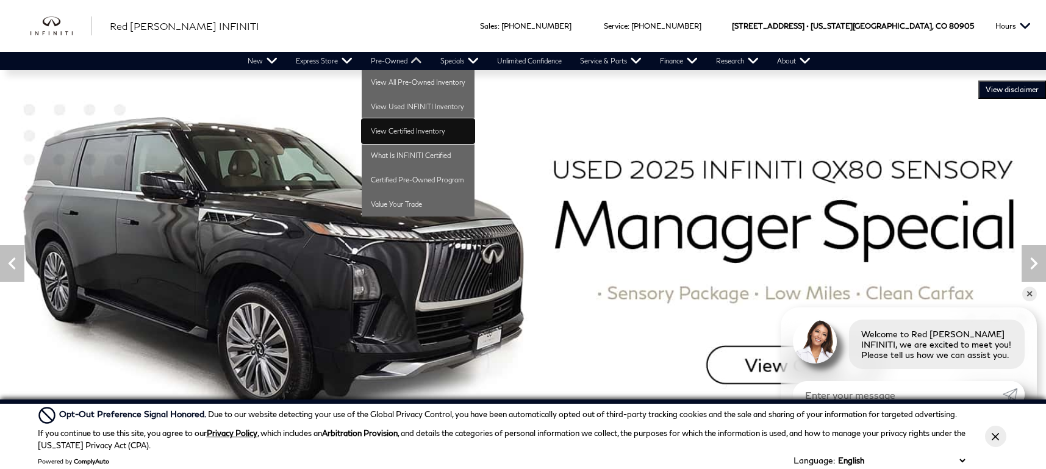
click at [409, 132] on link "View Certified Inventory" at bounding box center [418, 131] width 113 height 24
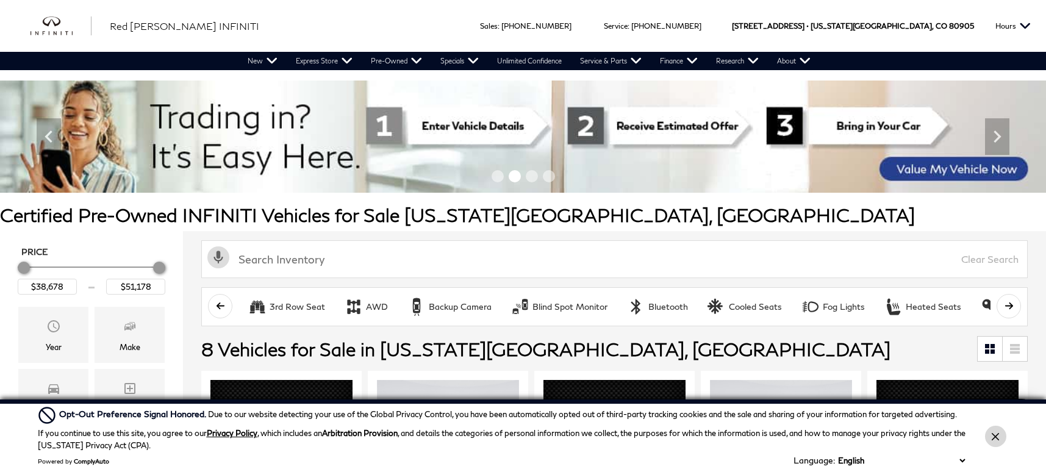
click at [1002, 435] on button "Close Button" at bounding box center [995, 436] width 21 height 21
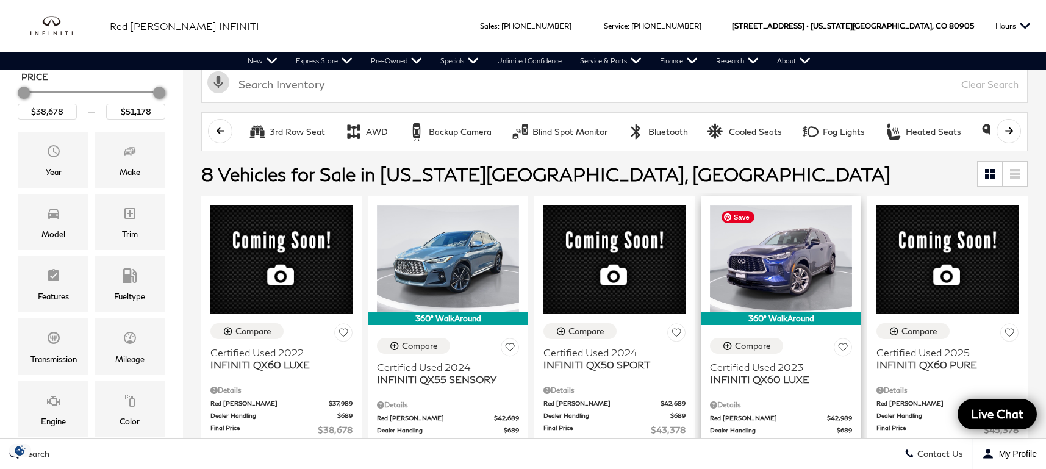
scroll to position [226, 0]
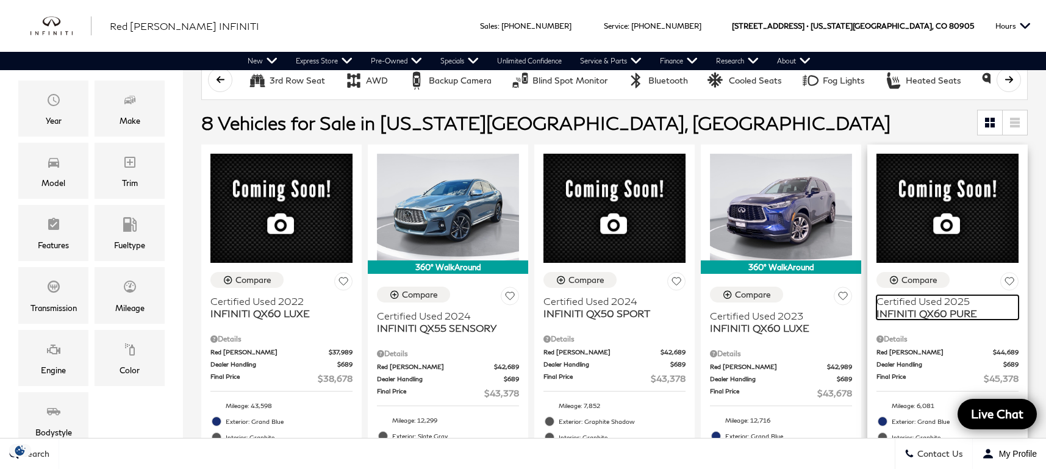
click at [931, 308] on span "INFINITI QX60 PURE" at bounding box center [943, 314] width 133 height 12
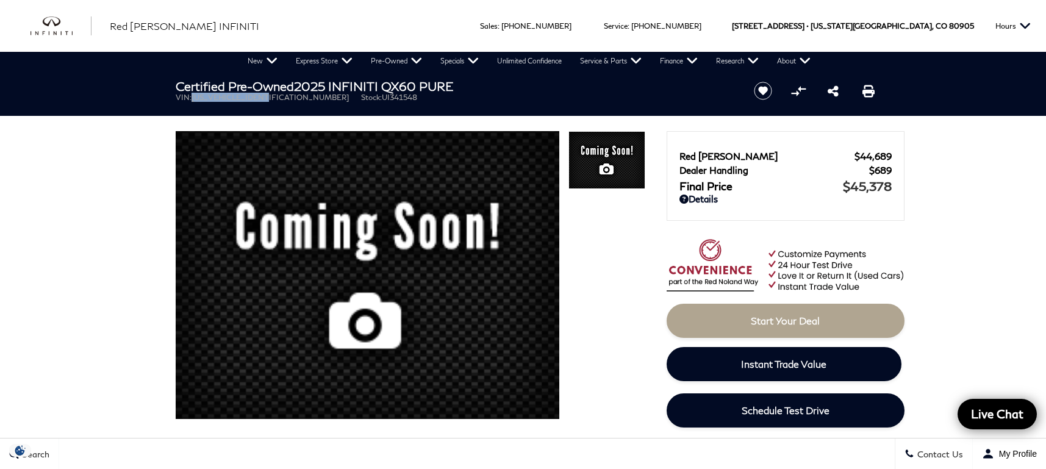
drag, startPoint x: 273, startPoint y: 101, endPoint x: 193, endPoint y: 101, distance: 79.9
click at [193, 101] on ul "VIN: 5N1AL1ES7SC341548 Stock: UI341548" at bounding box center [455, 97] width 558 height 9
copy span "5N1AL1ES7SC341548"
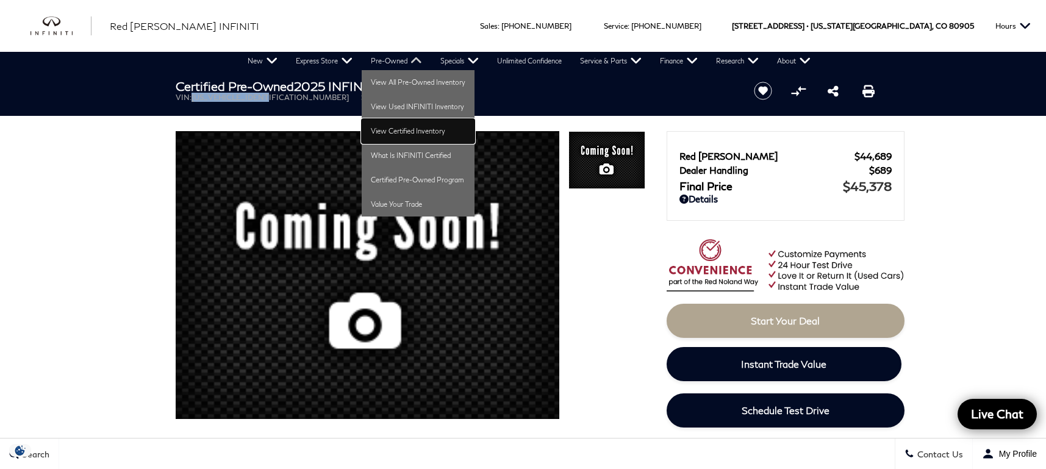
click at [419, 128] on link "View Certified Inventory" at bounding box center [418, 131] width 113 height 24
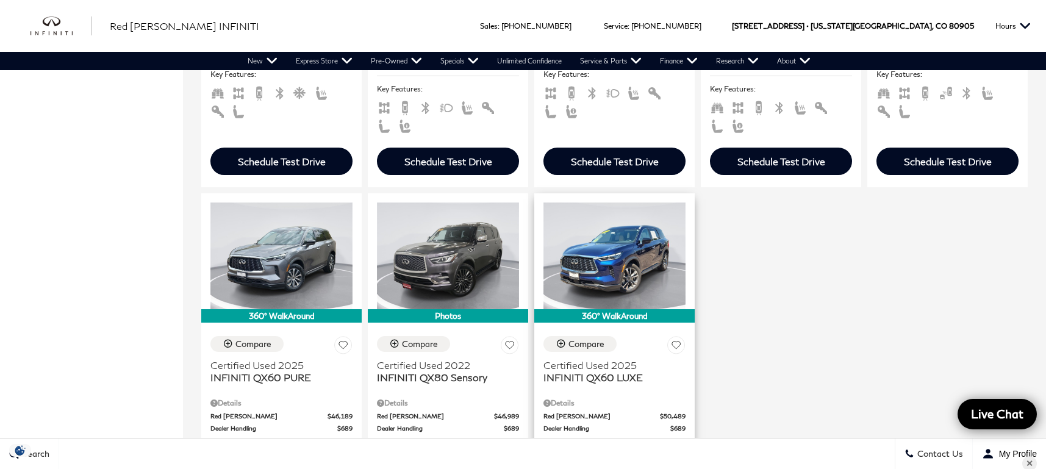
scroll to position [616, 0]
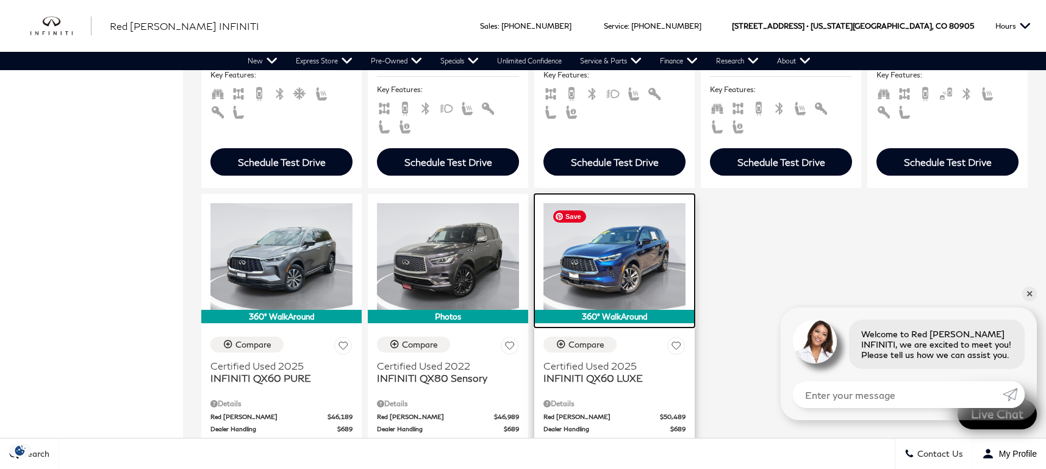
click at [655, 259] on img at bounding box center [615, 256] width 142 height 107
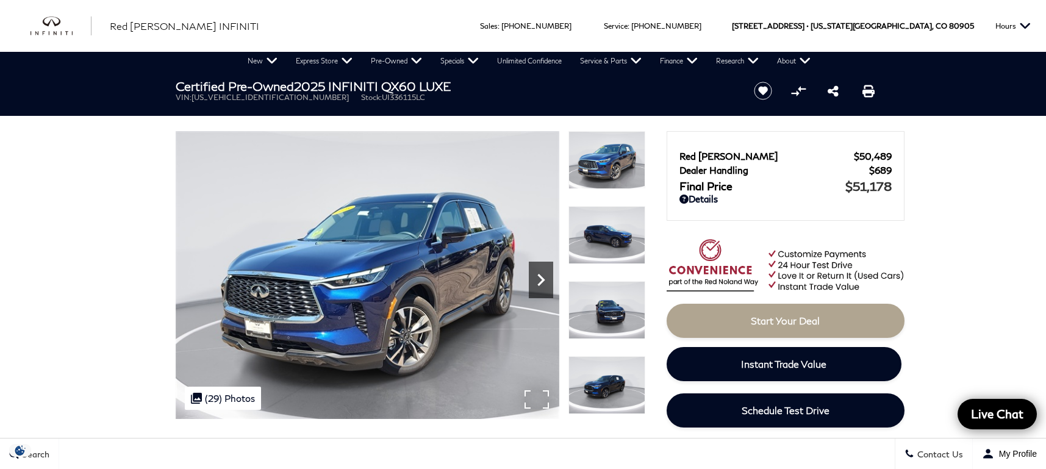
click at [542, 278] on icon "Next" at bounding box center [541, 280] width 7 height 12
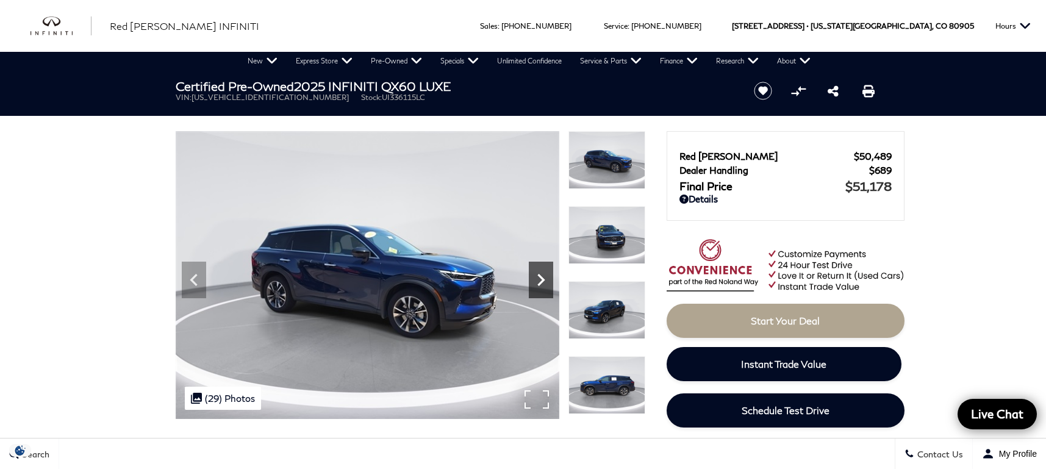
click at [542, 278] on icon "Next" at bounding box center [541, 280] width 7 height 12
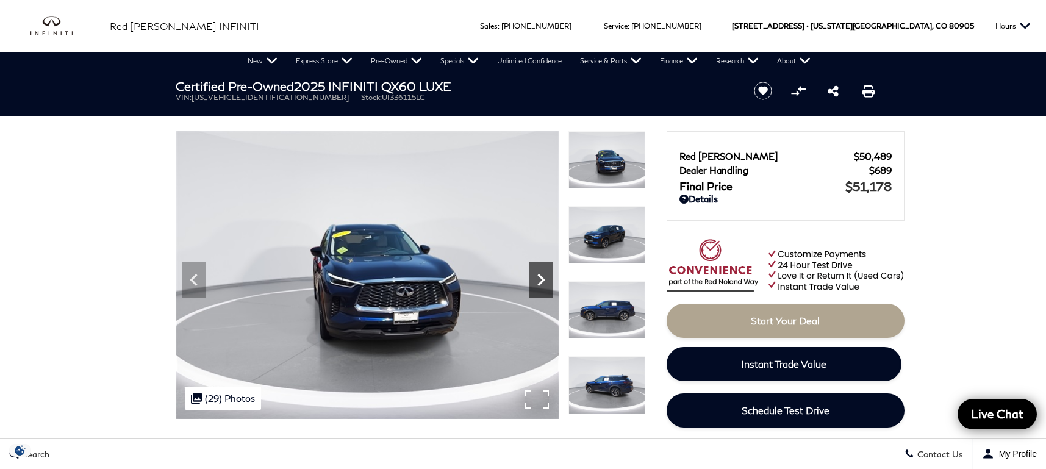
click at [542, 278] on icon "Next" at bounding box center [541, 280] width 7 height 12
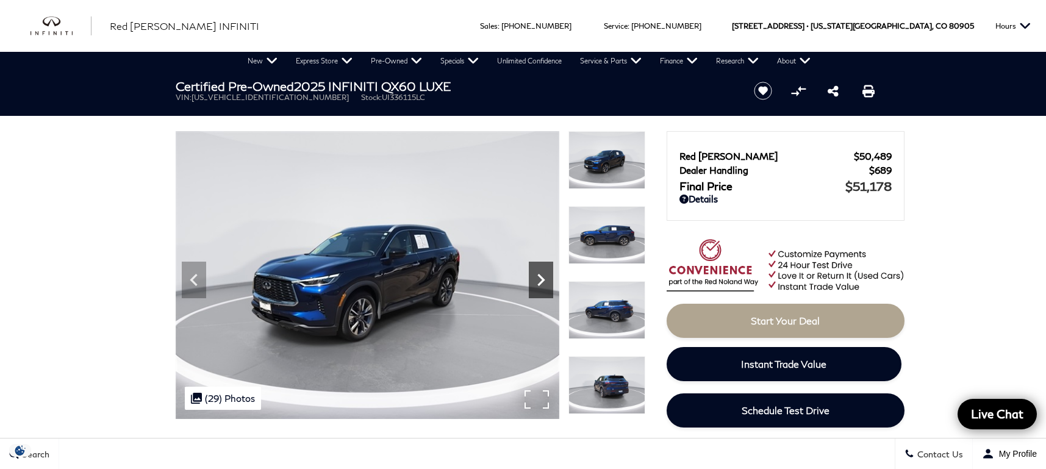
click at [542, 278] on icon "Next" at bounding box center [541, 280] width 7 height 12
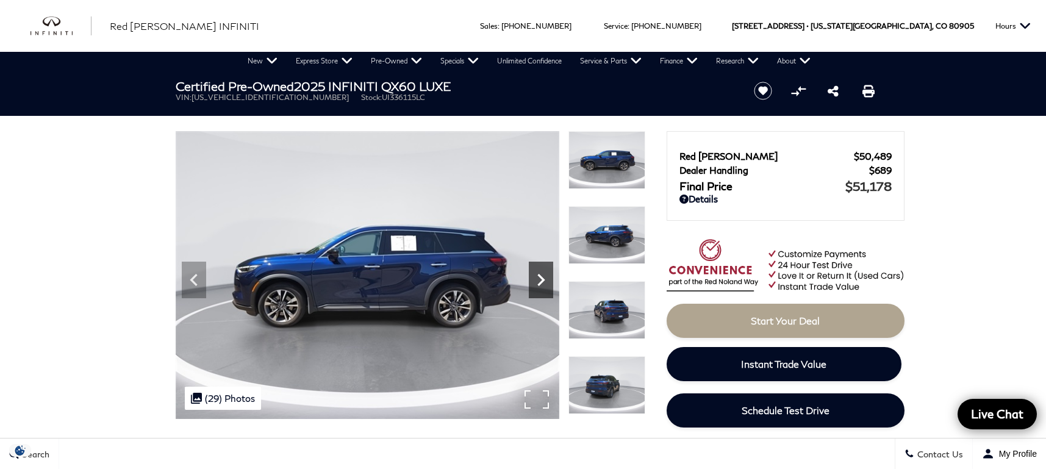
click at [542, 278] on icon "Next" at bounding box center [541, 280] width 7 height 12
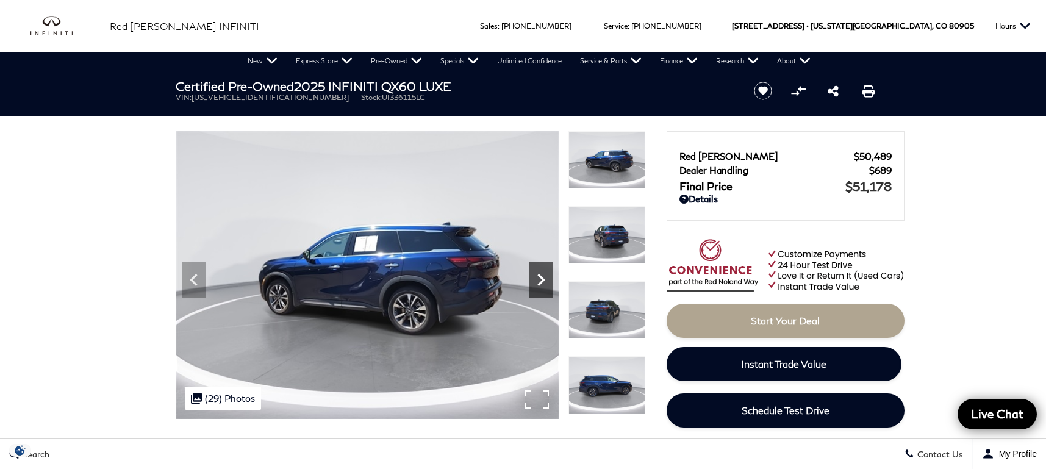
click at [542, 278] on icon "Next" at bounding box center [541, 280] width 7 height 12
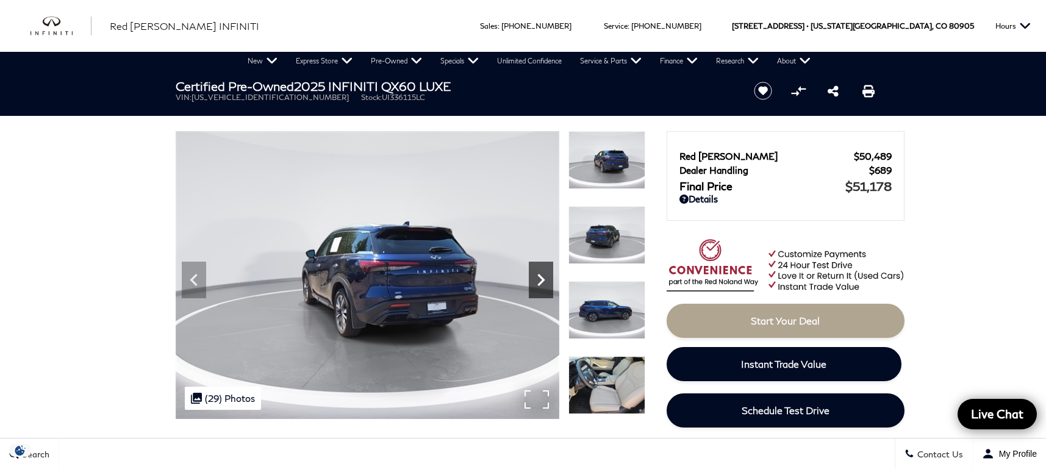
click at [542, 279] on icon "Next" at bounding box center [541, 280] width 7 height 12
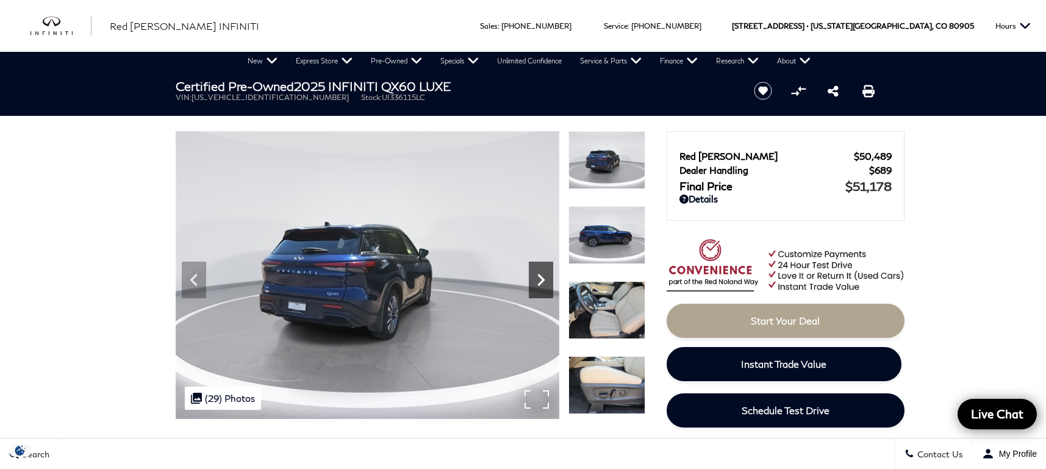
click at [542, 279] on icon "Next" at bounding box center [541, 280] width 7 height 12
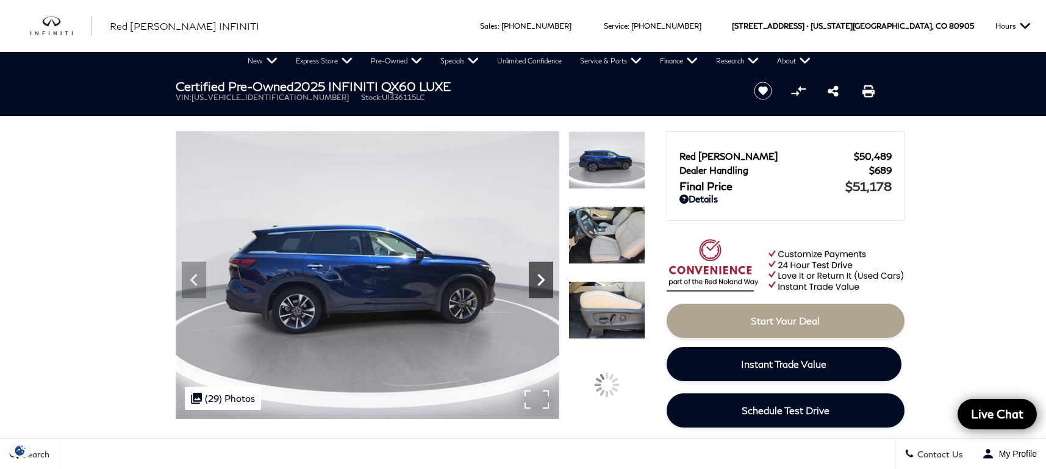
click at [542, 279] on icon "Next" at bounding box center [541, 280] width 7 height 12
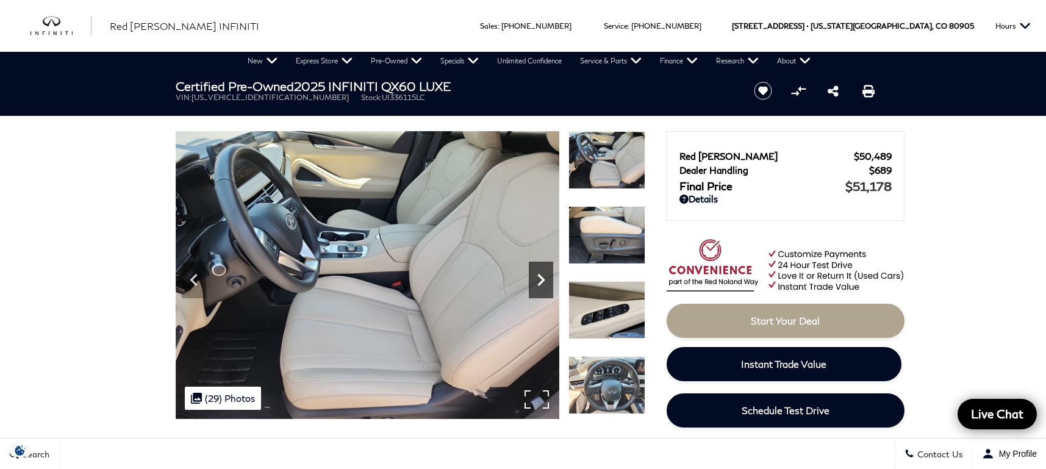
click at [542, 279] on icon "Next" at bounding box center [541, 280] width 7 height 12
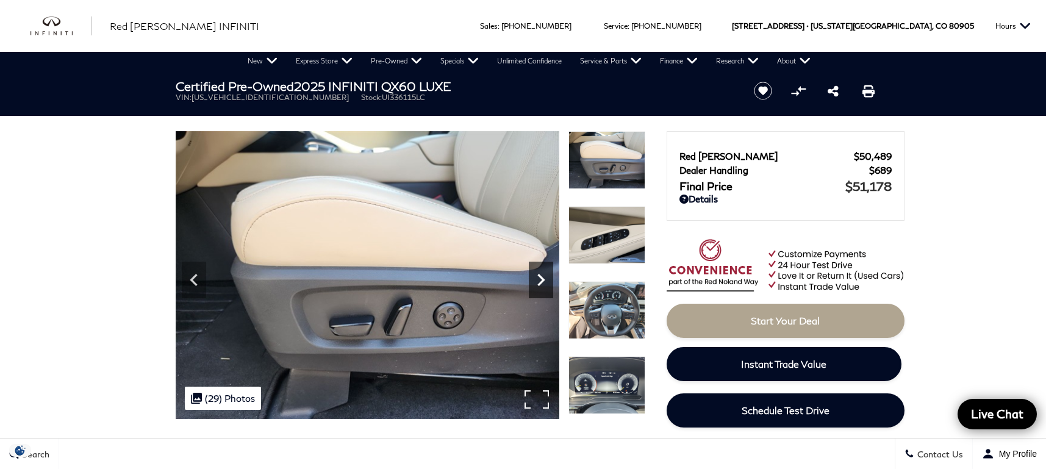
click at [542, 279] on icon "Next" at bounding box center [541, 280] width 7 height 12
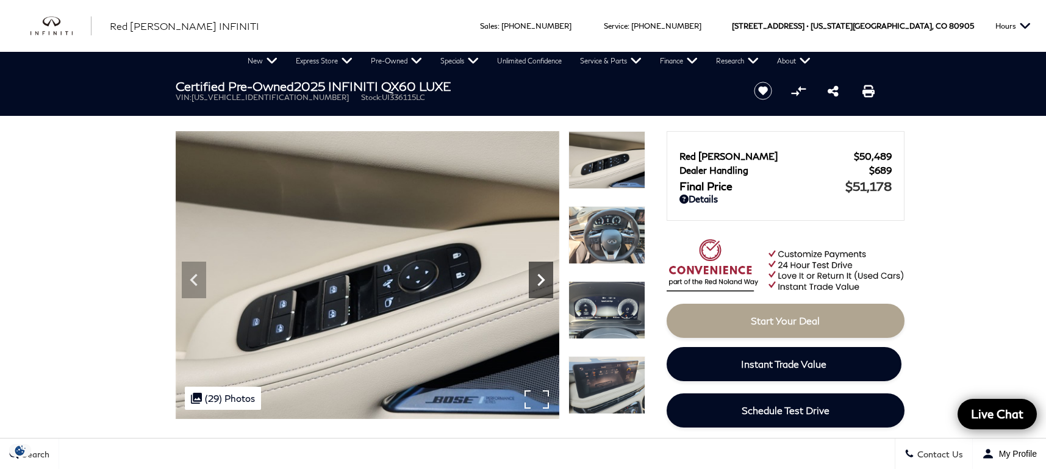
click at [542, 279] on icon "Next" at bounding box center [541, 280] width 7 height 12
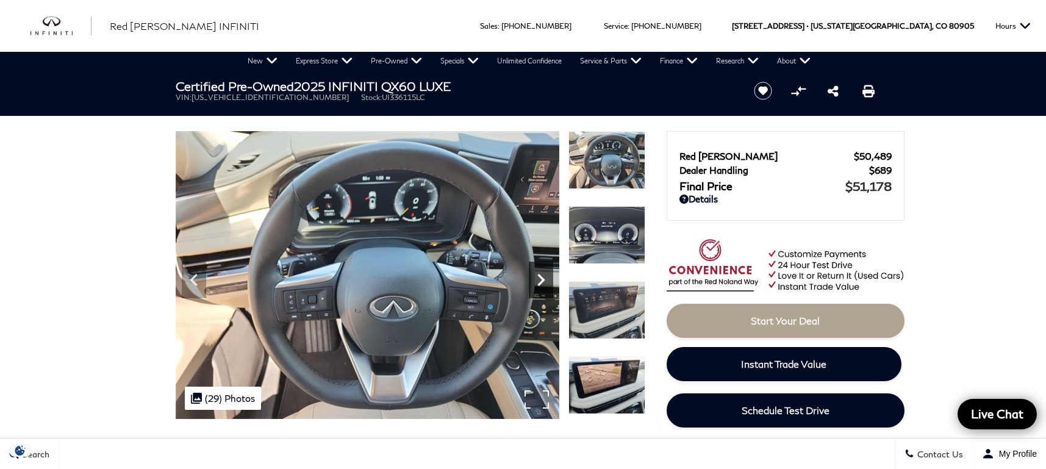
click at [542, 279] on icon "Next" at bounding box center [541, 280] width 7 height 12
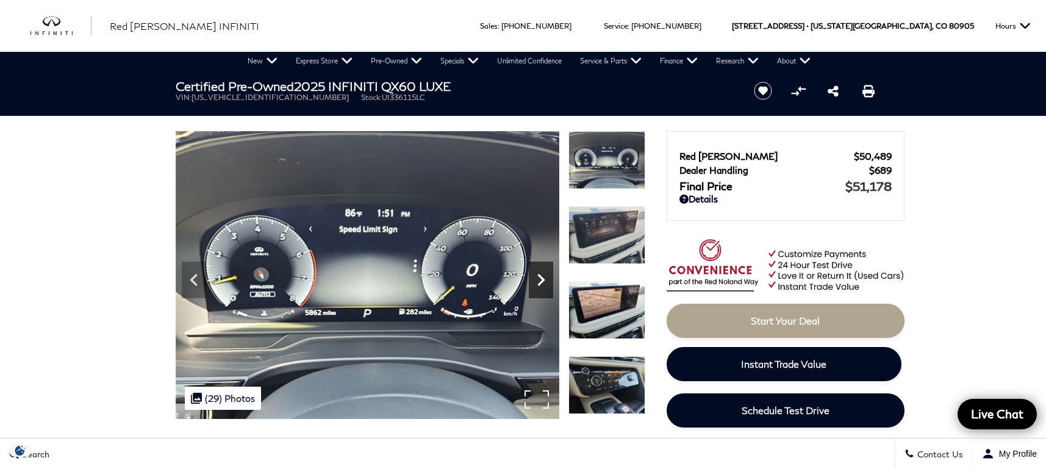
click at [542, 279] on icon "Next" at bounding box center [541, 280] width 7 height 12
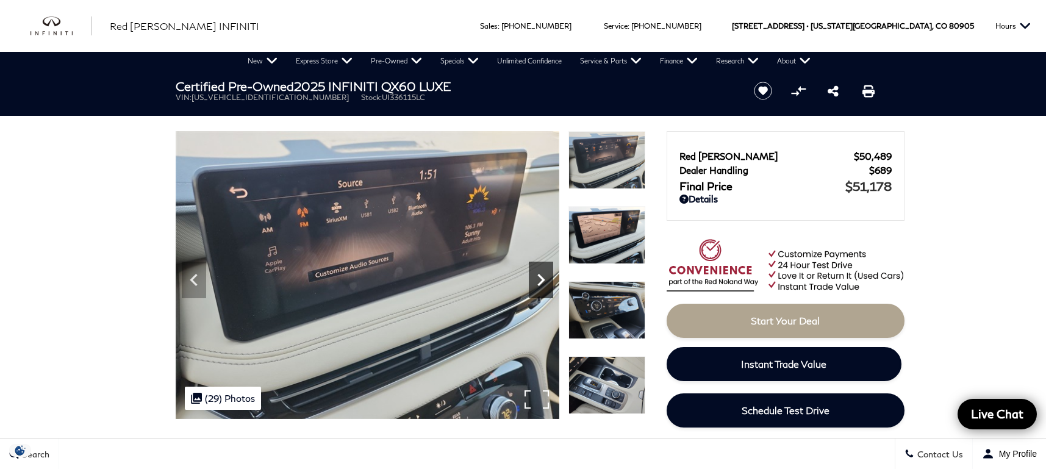
click at [542, 279] on icon "Next" at bounding box center [541, 280] width 7 height 12
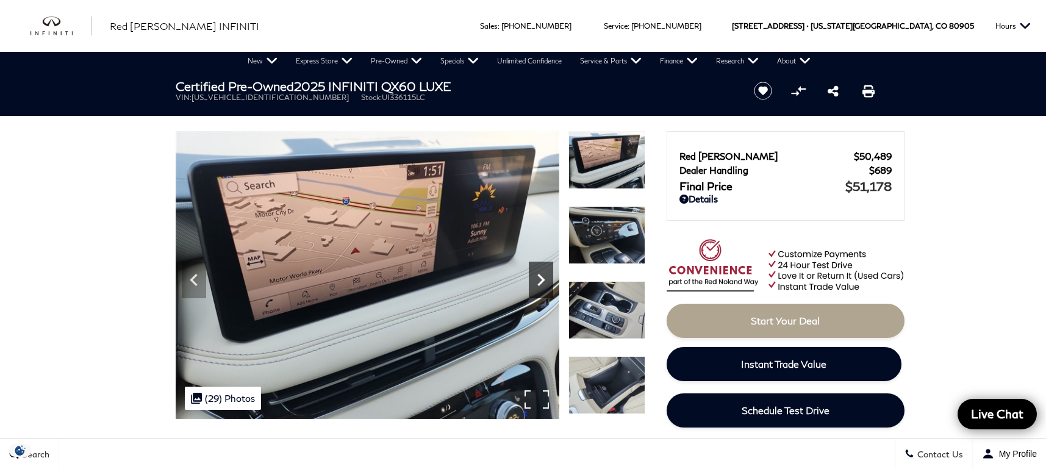
click at [542, 280] on icon "Next" at bounding box center [541, 280] width 24 height 24
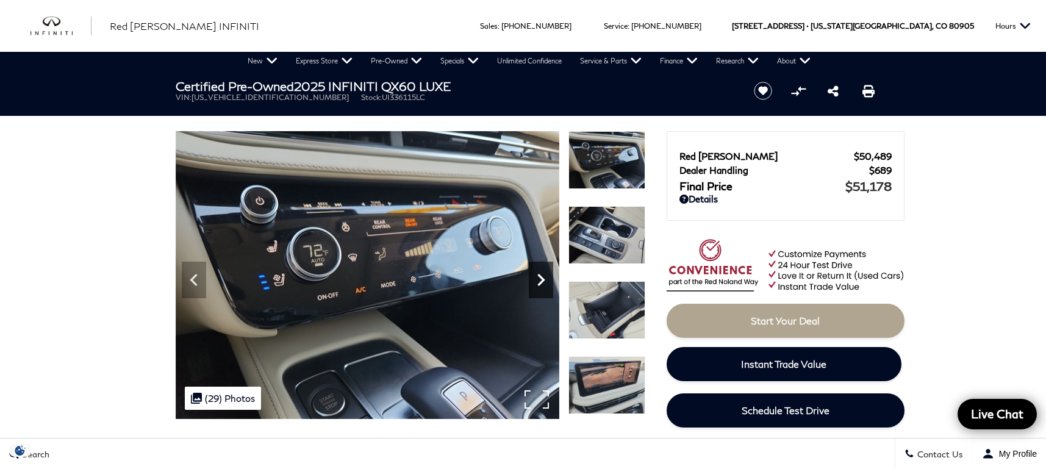
click at [542, 280] on icon "Next" at bounding box center [541, 280] width 24 height 24
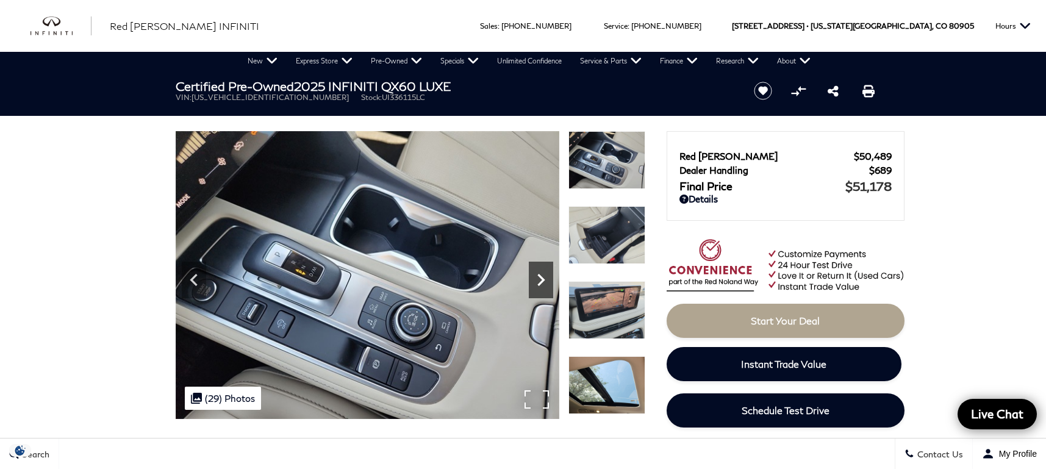
click at [541, 280] on icon "Next" at bounding box center [541, 280] width 24 height 24
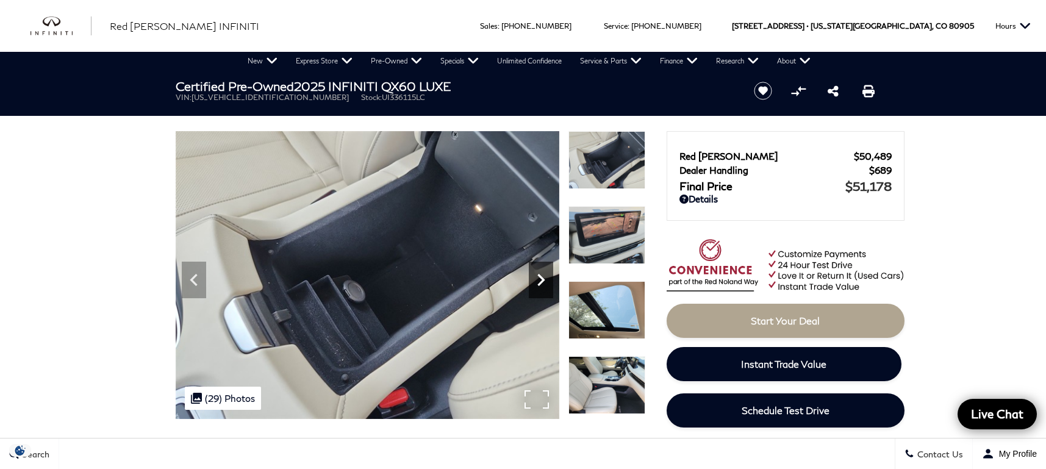
click at [542, 280] on icon "Next" at bounding box center [541, 280] width 24 height 24
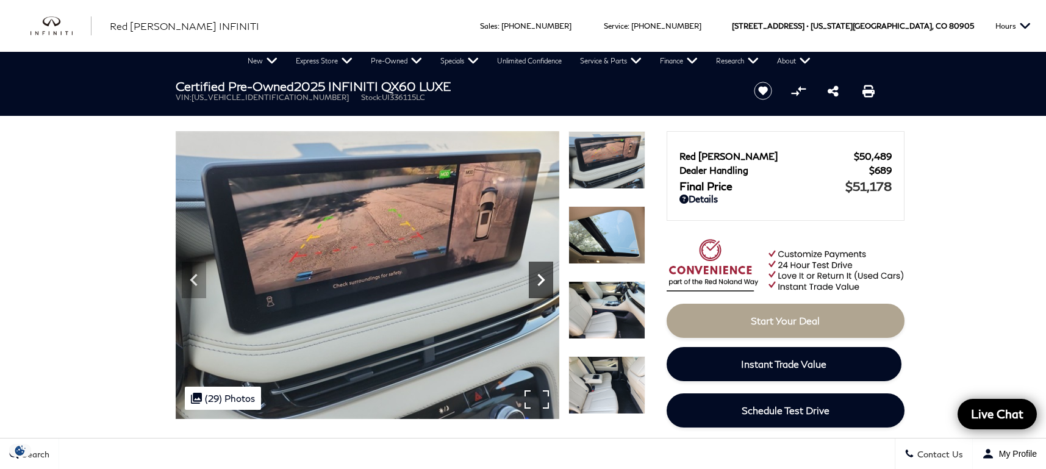
click at [542, 280] on icon "Next" at bounding box center [541, 280] width 24 height 24
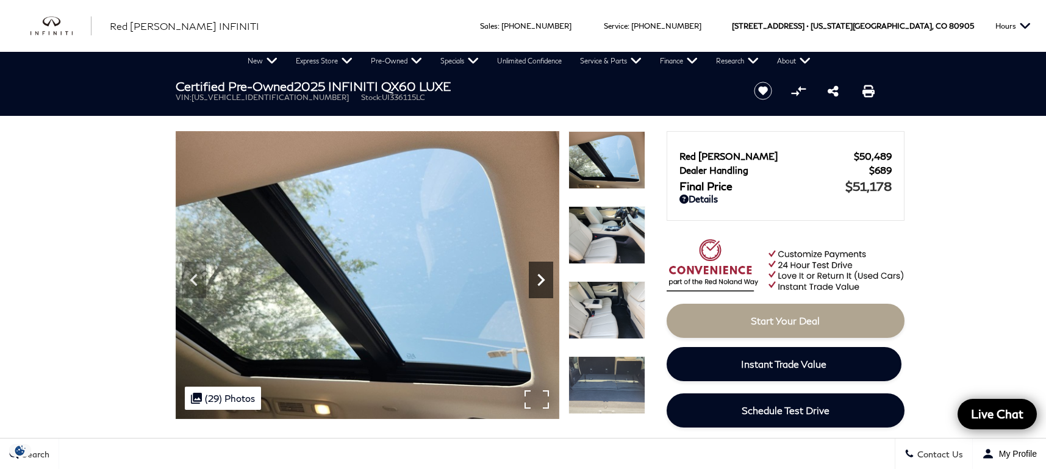
click at [542, 280] on icon "Next" at bounding box center [541, 280] width 24 height 24
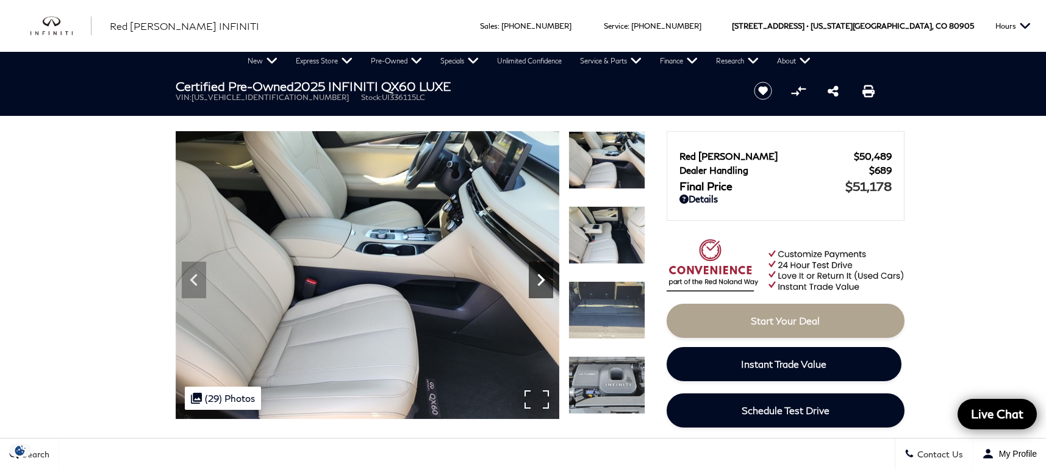
click at [542, 280] on icon "Next" at bounding box center [541, 280] width 24 height 24
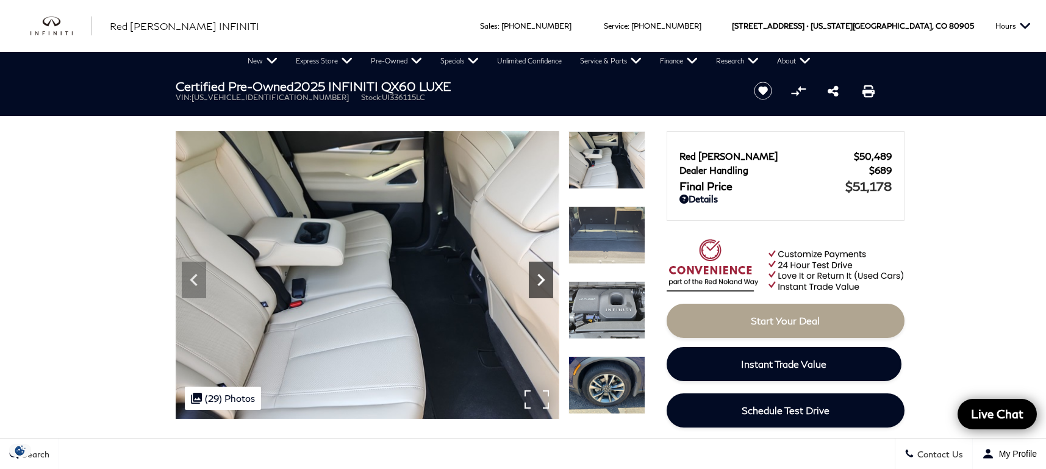
click at [542, 280] on icon "Next" at bounding box center [541, 280] width 24 height 24
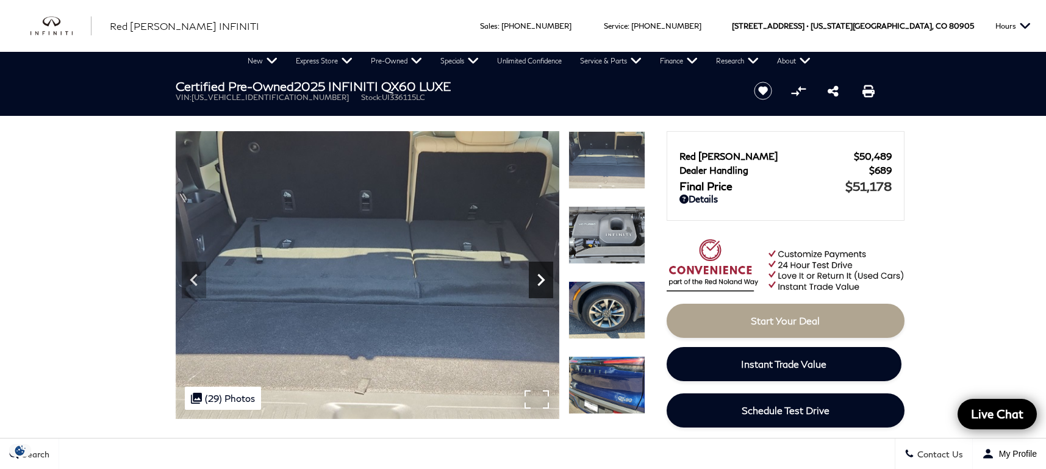
click at [542, 280] on icon "Next" at bounding box center [541, 280] width 24 height 24
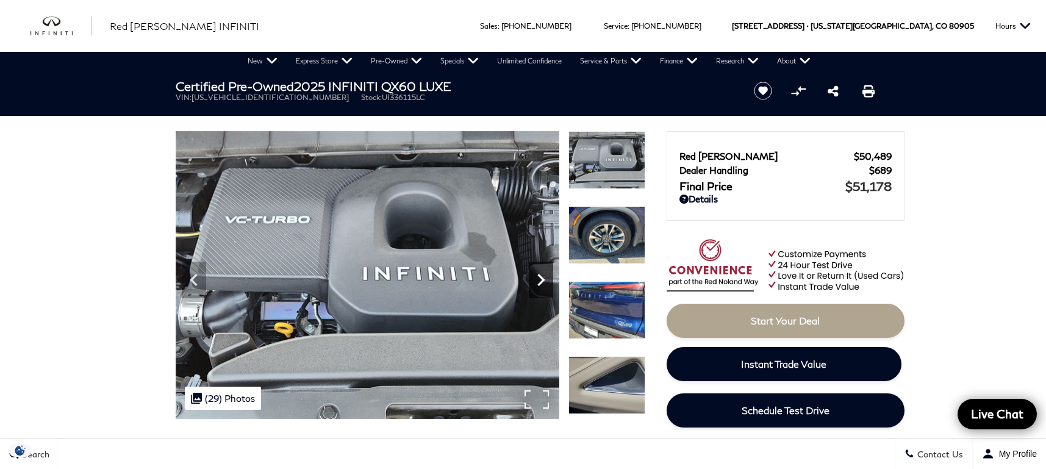
click at [542, 280] on icon "Next" at bounding box center [541, 280] width 24 height 24
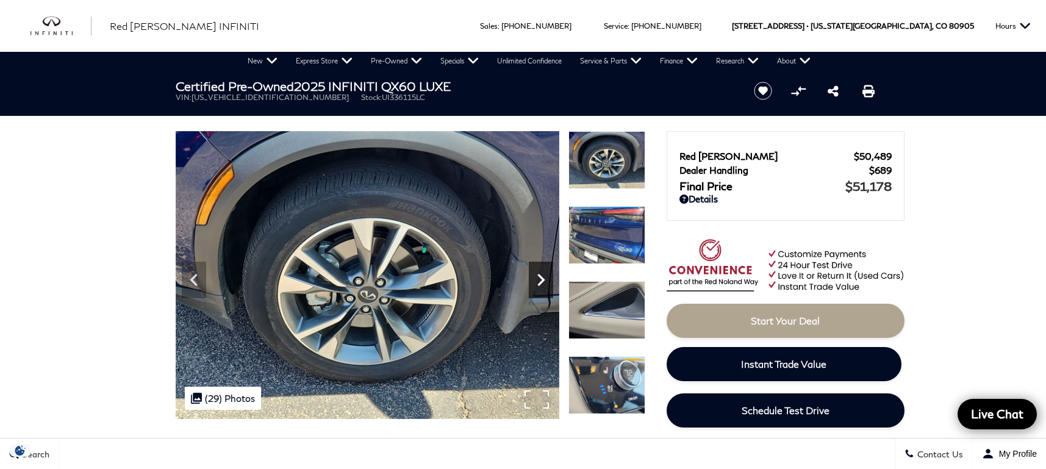
click at [542, 280] on icon "Next" at bounding box center [541, 280] width 24 height 24
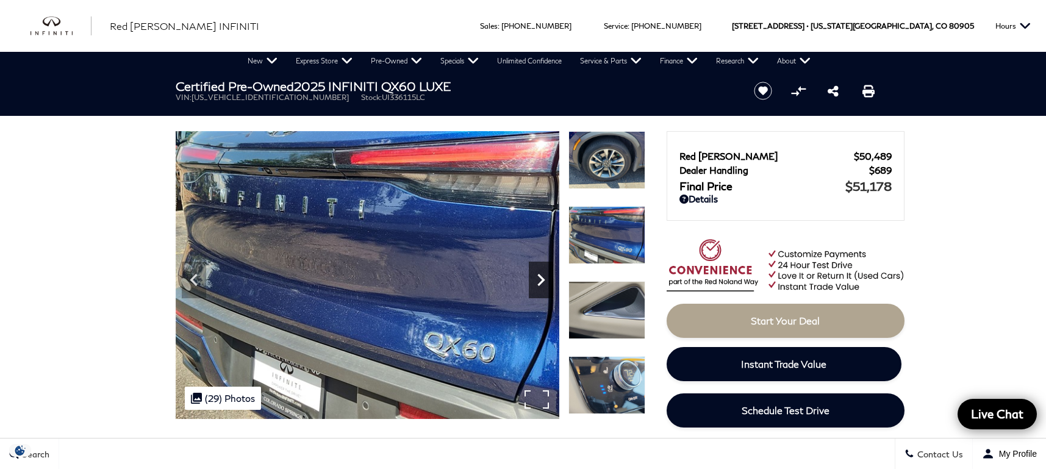
click at [542, 280] on icon "Next" at bounding box center [541, 280] width 24 height 24
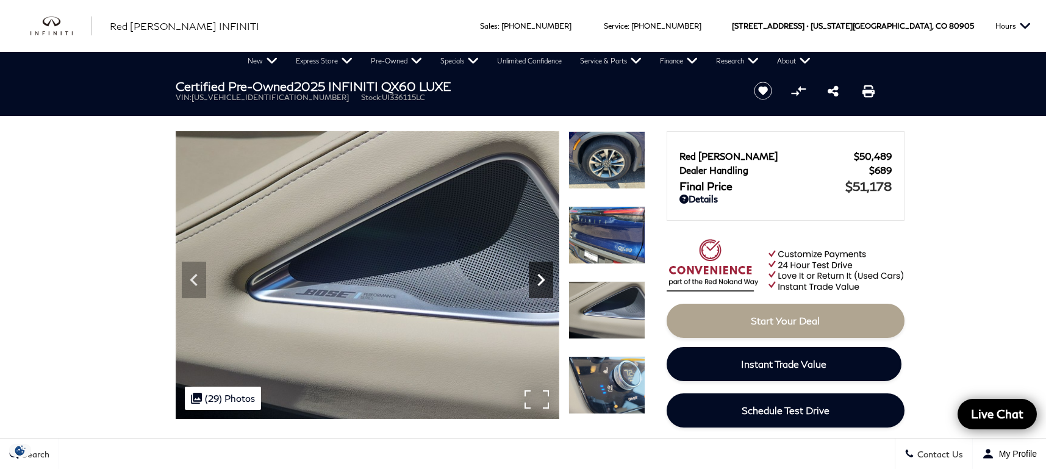
click at [542, 280] on icon "Next" at bounding box center [541, 280] width 24 height 24
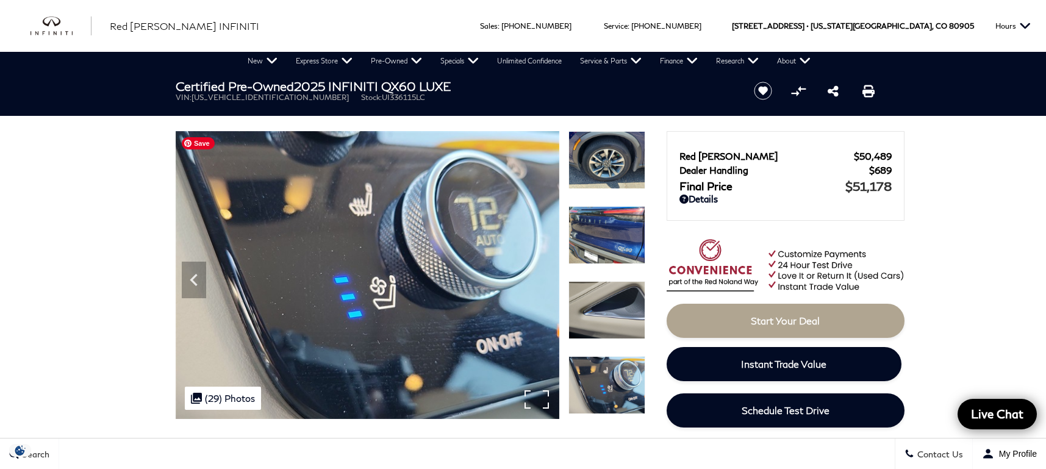
click at [542, 280] on img at bounding box center [368, 275] width 384 height 288
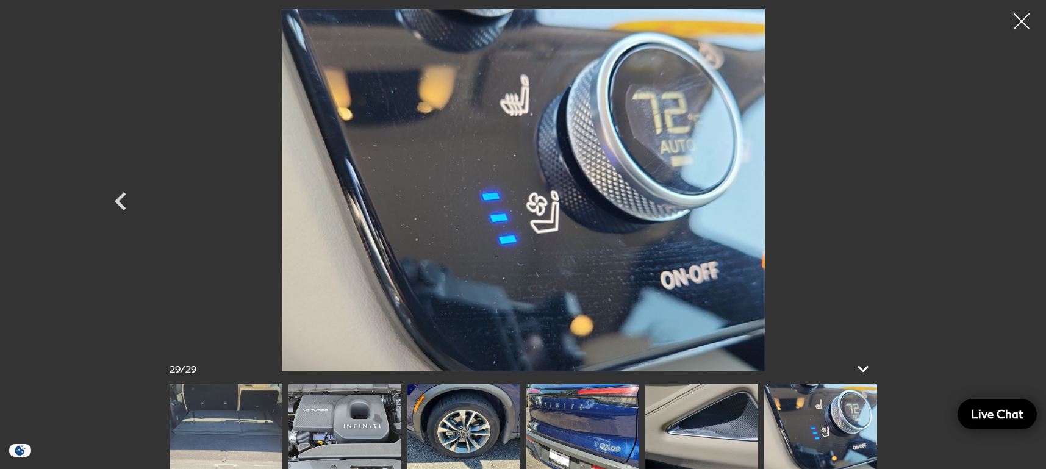
click at [1016, 25] on div at bounding box center [1022, 21] width 32 height 32
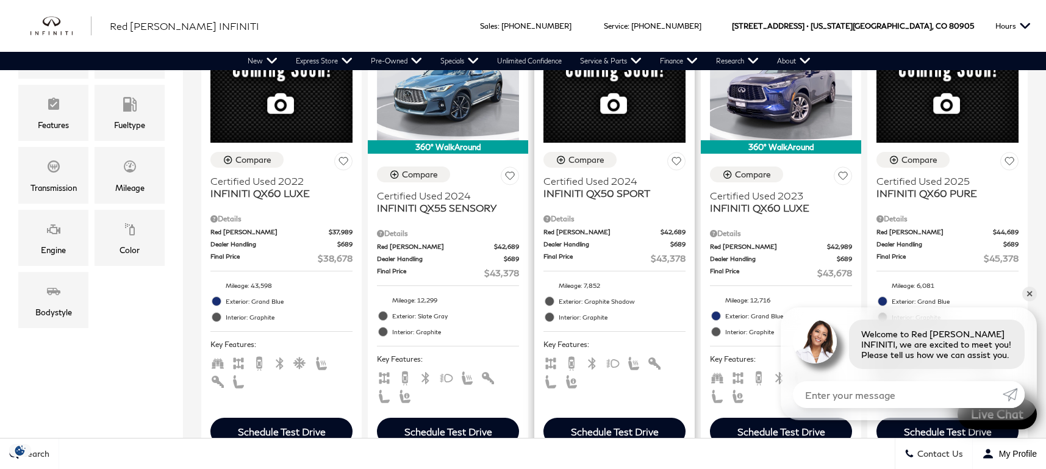
scroll to position [510, 0]
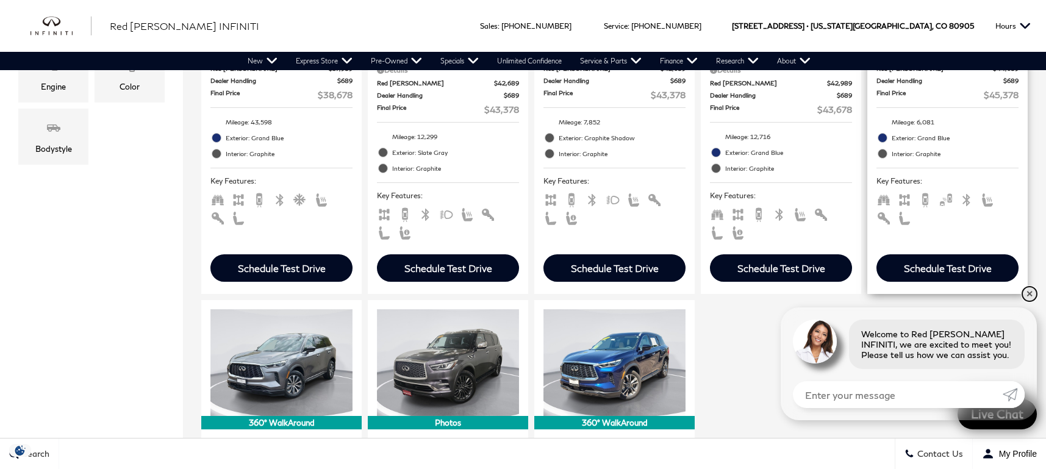
click at [1035, 294] on link "✕" at bounding box center [1030, 294] width 15 height 15
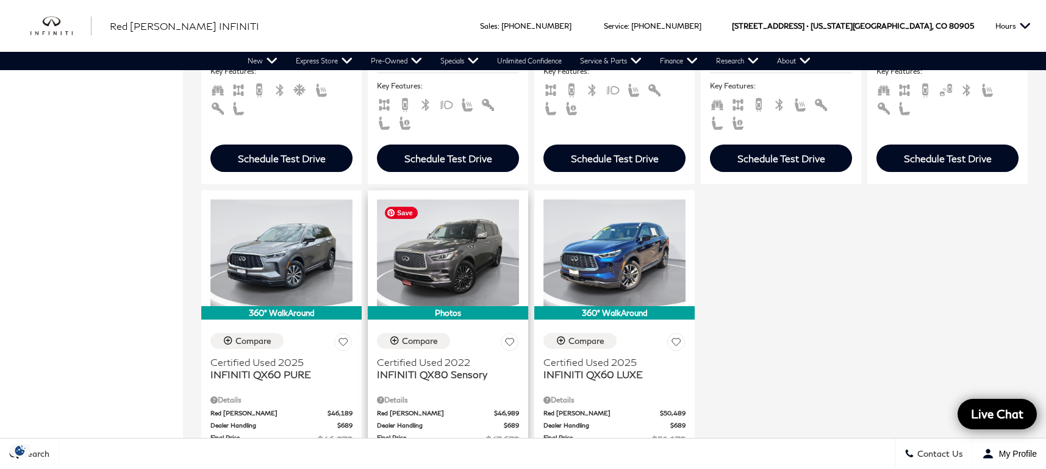
scroll to position [733, 0]
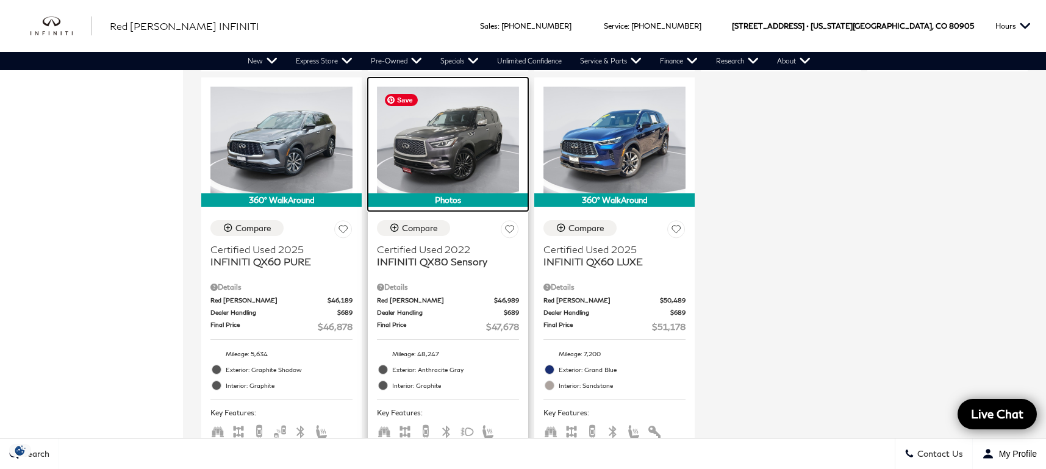
click at [468, 159] on img at bounding box center [448, 140] width 142 height 107
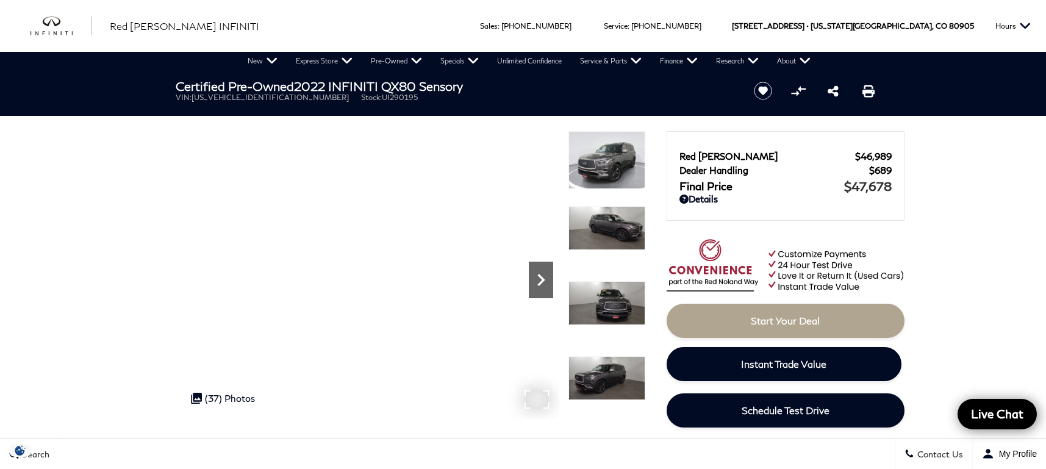
click at [544, 279] on icon "Next" at bounding box center [541, 280] width 7 height 12
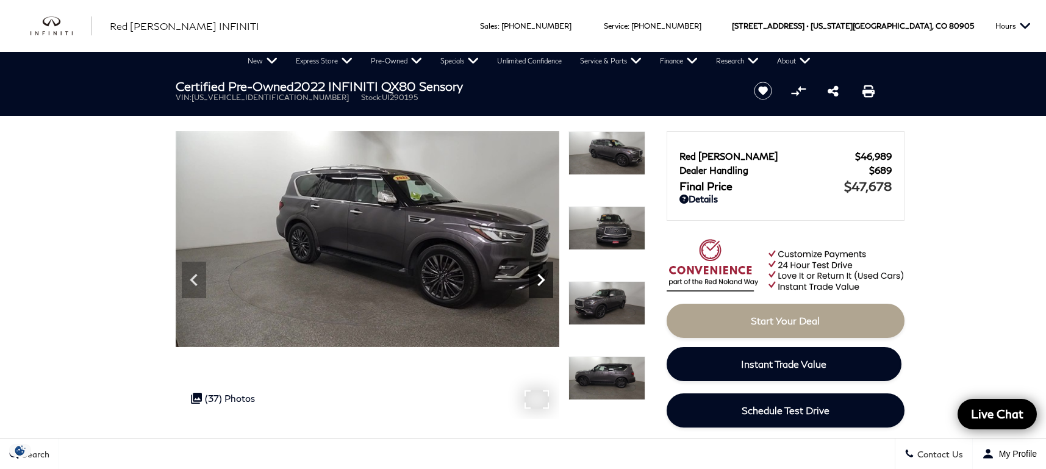
click at [544, 279] on icon "Next" at bounding box center [541, 280] width 7 height 12
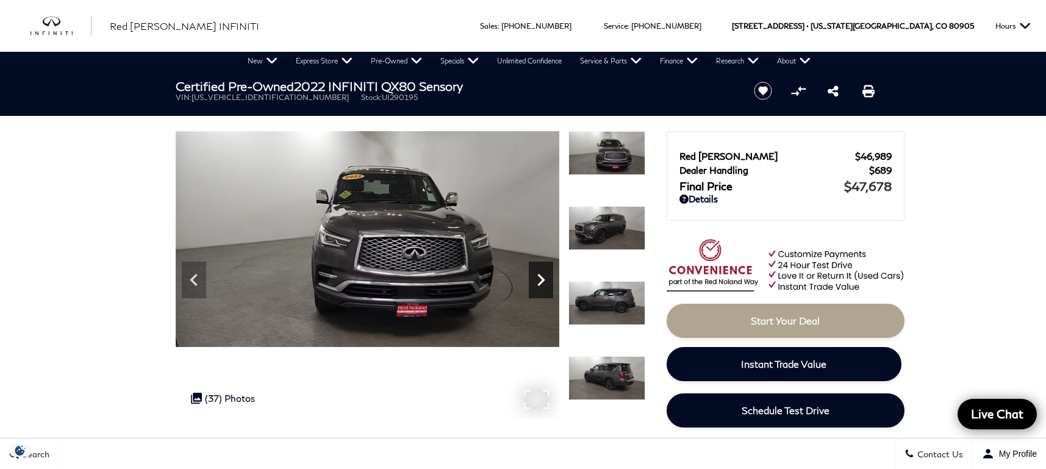
click at [543, 279] on icon "Next" at bounding box center [541, 280] width 7 height 12
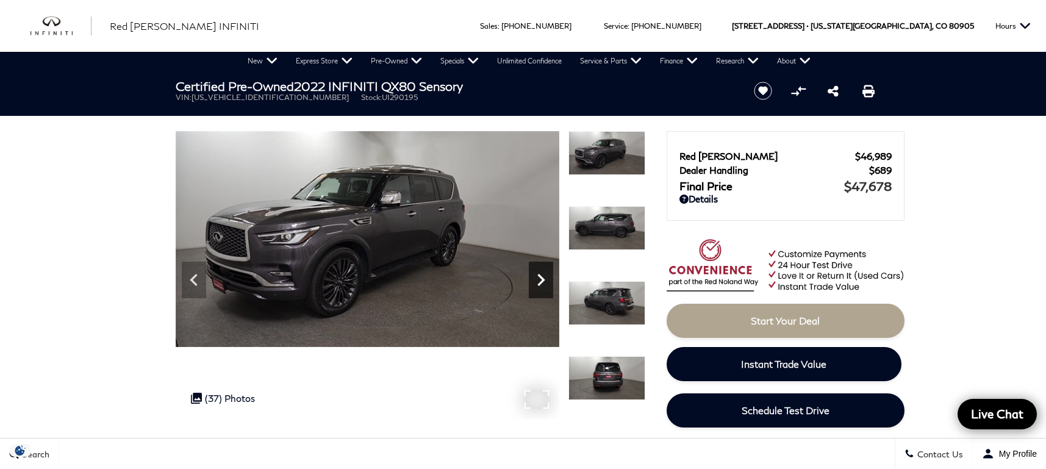
click at [543, 279] on icon "Next" at bounding box center [541, 280] width 7 height 12
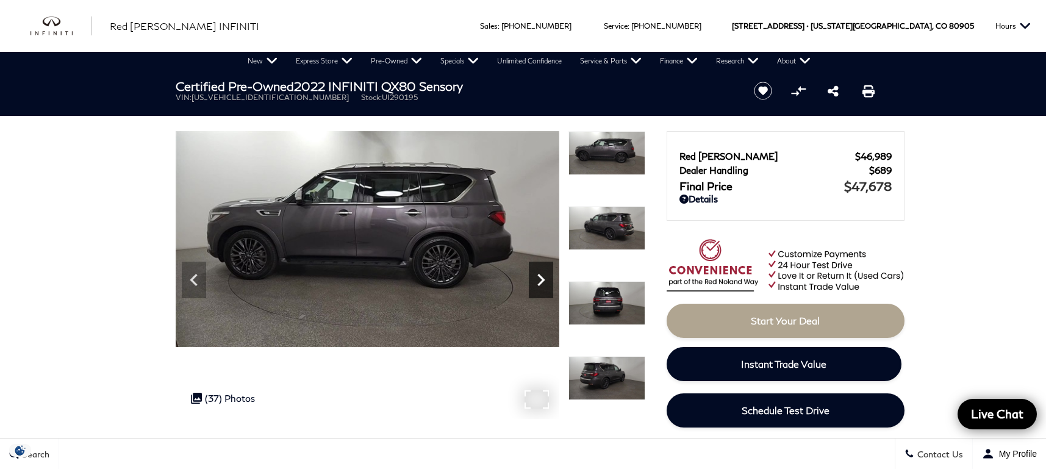
click at [543, 278] on icon "Next" at bounding box center [541, 280] width 7 height 12
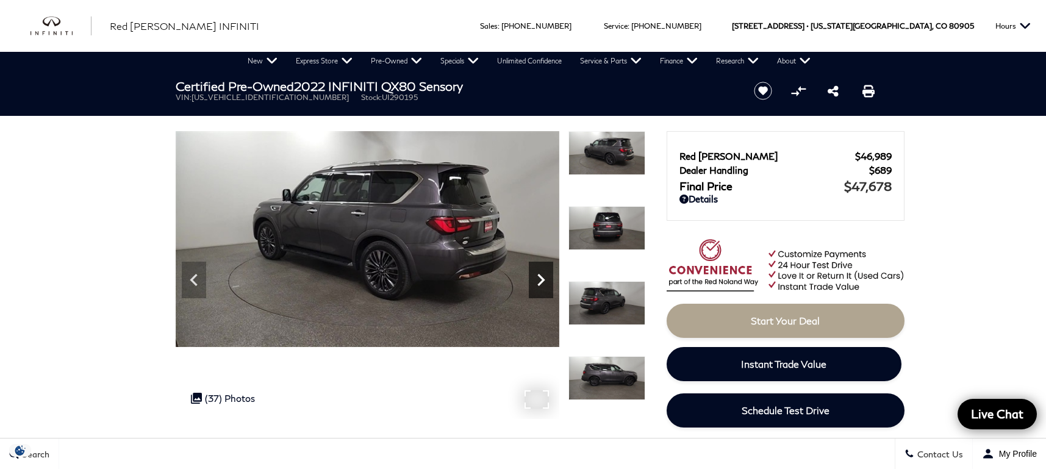
click at [543, 278] on icon "Next" at bounding box center [541, 280] width 24 height 24
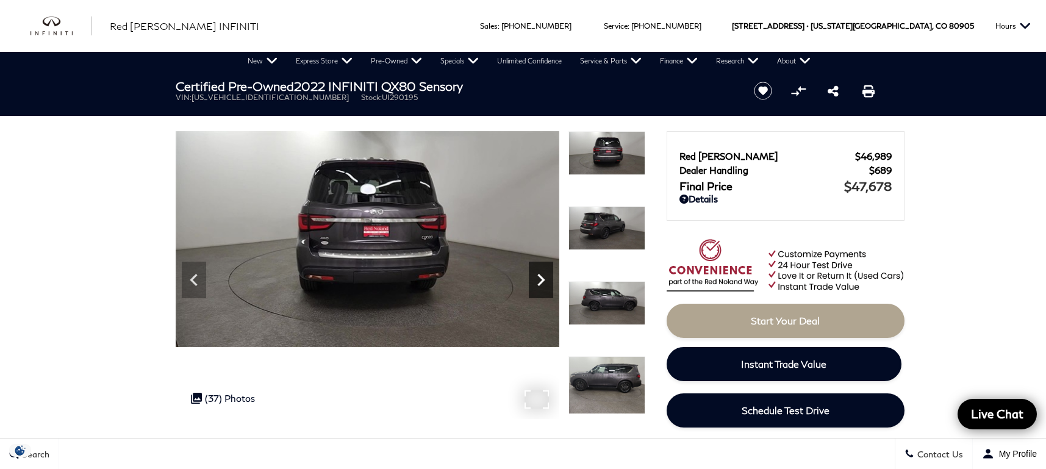
click at [543, 278] on icon "Next" at bounding box center [541, 280] width 24 height 24
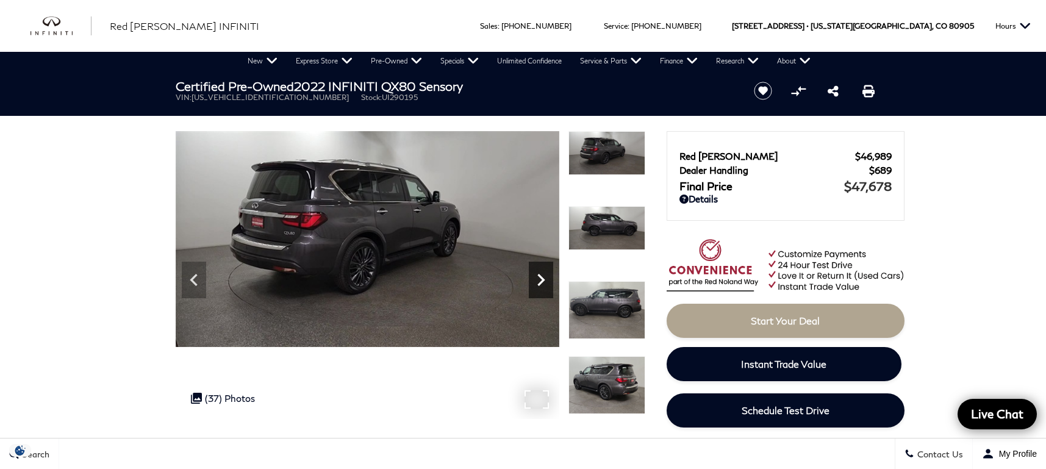
click at [543, 278] on icon "Next" at bounding box center [541, 280] width 24 height 24
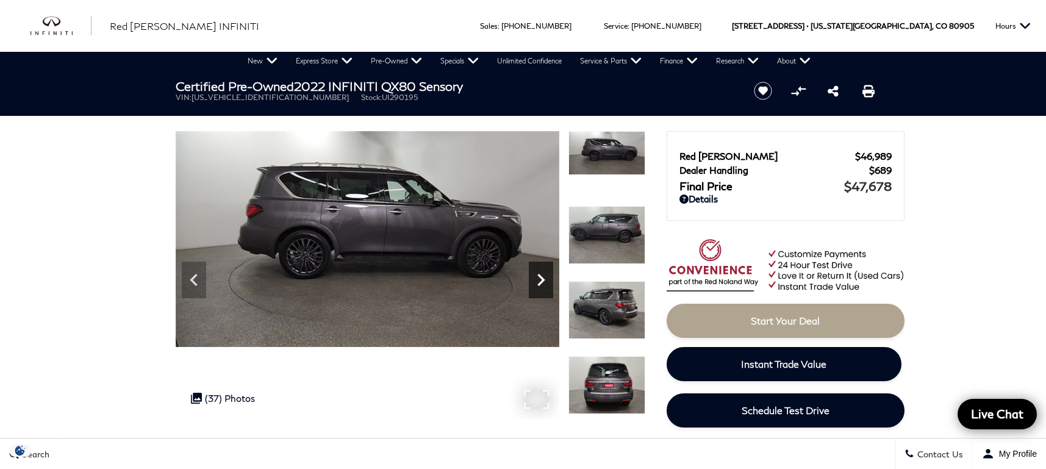
click at [543, 278] on icon "Next" at bounding box center [541, 280] width 24 height 24
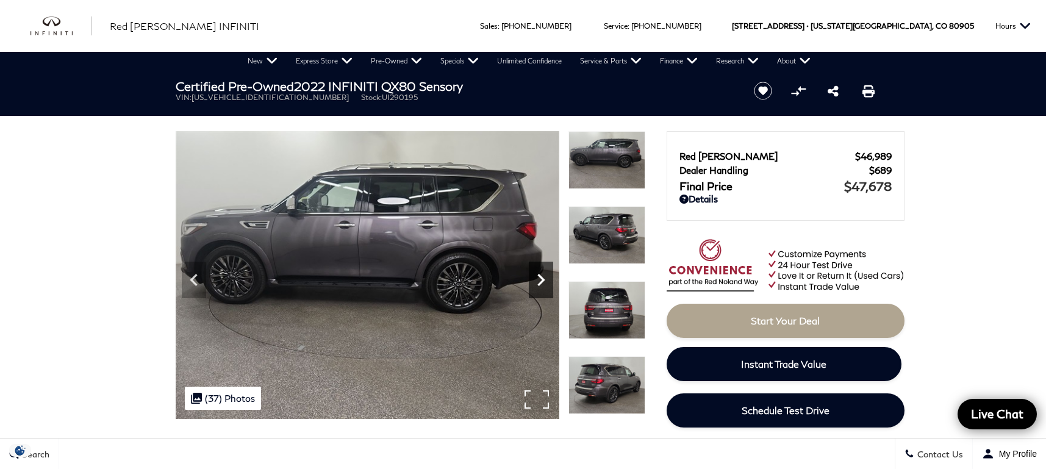
click at [543, 278] on icon "Next" at bounding box center [541, 280] width 24 height 24
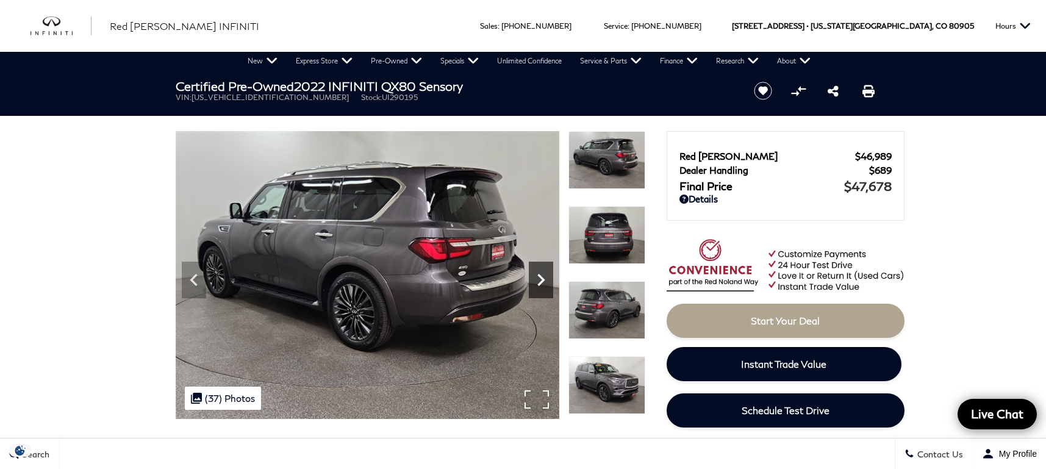
click at [543, 278] on icon "Next" at bounding box center [541, 280] width 24 height 24
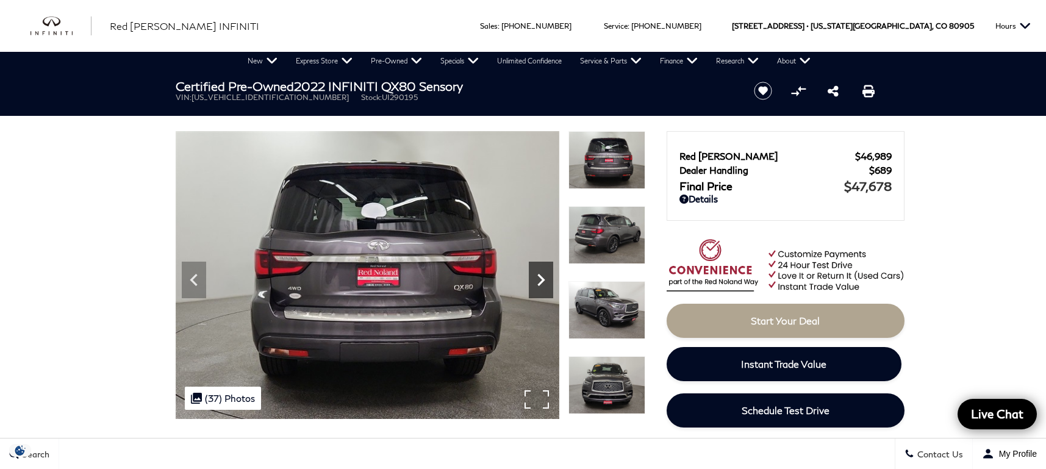
click at [543, 278] on icon "Next" at bounding box center [541, 280] width 24 height 24
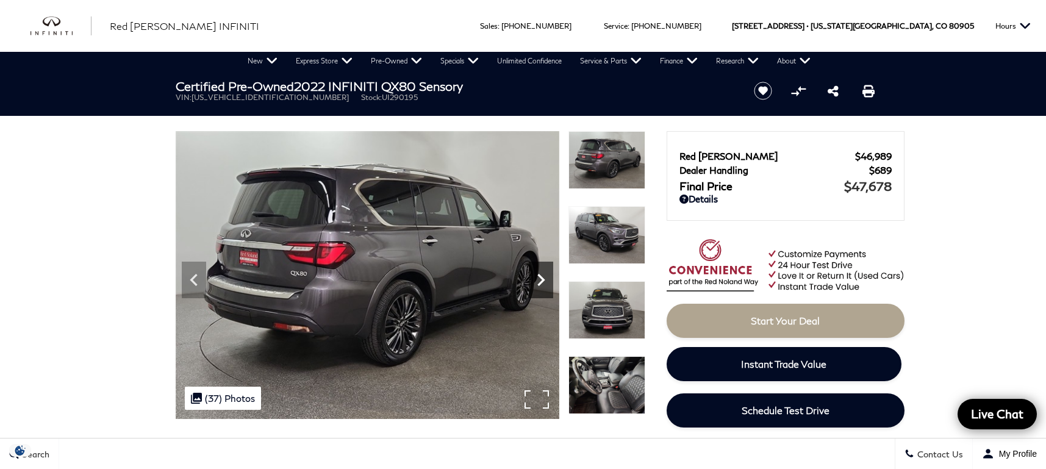
click at [543, 278] on icon "Next" at bounding box center [541, 280] width 24 height 24
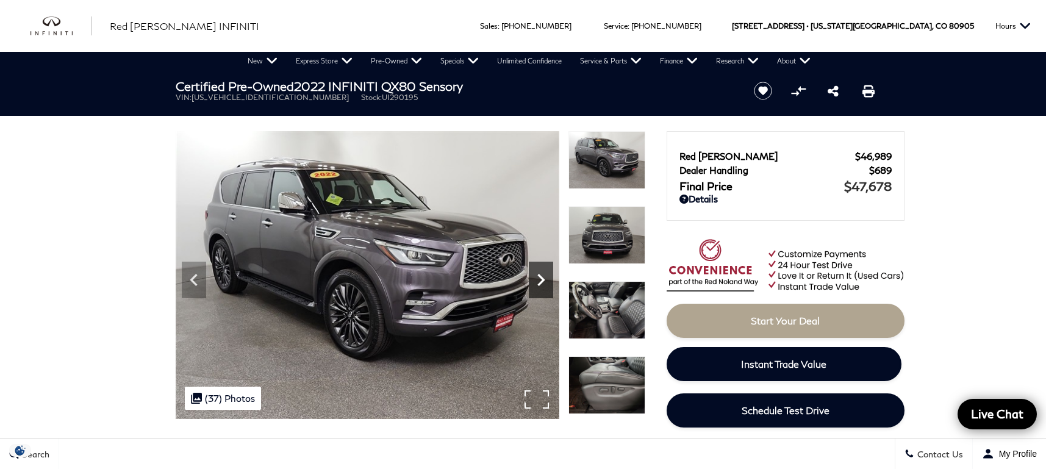
click at [543, 278] on icon "Next" at bounding box center [541, 280] width 24 height 24
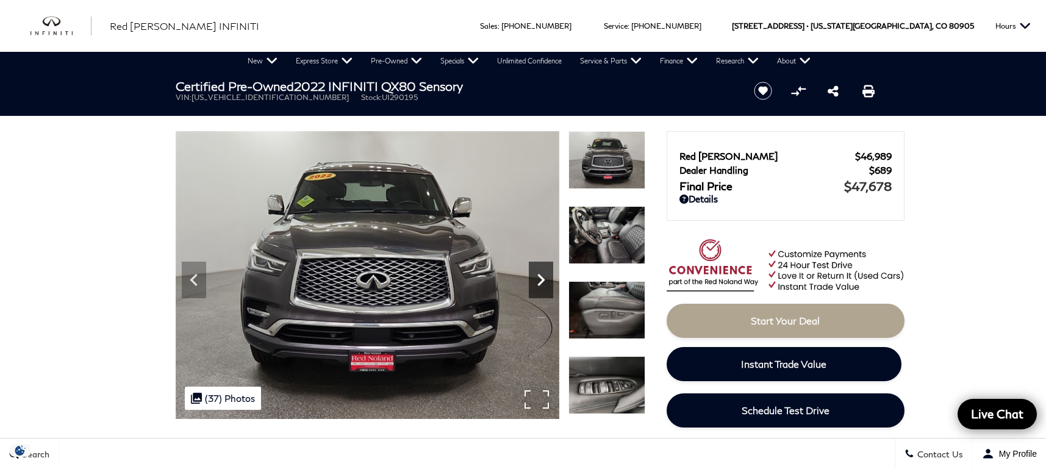
click at [543, 278] on icon "Next" at bounding box center [541, 280] width 24 height 24
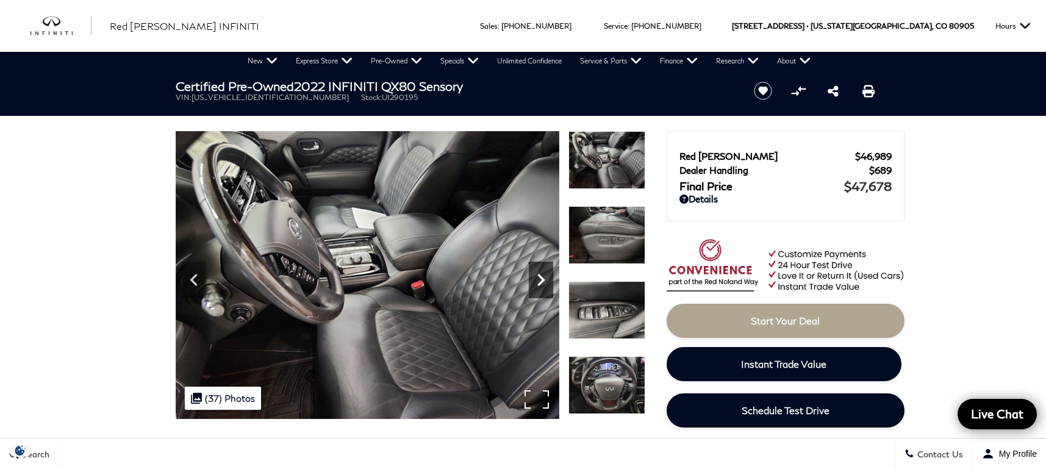
click at [543, 278] on icon "Next" at bounding box center [541, 280] width 24 height 24
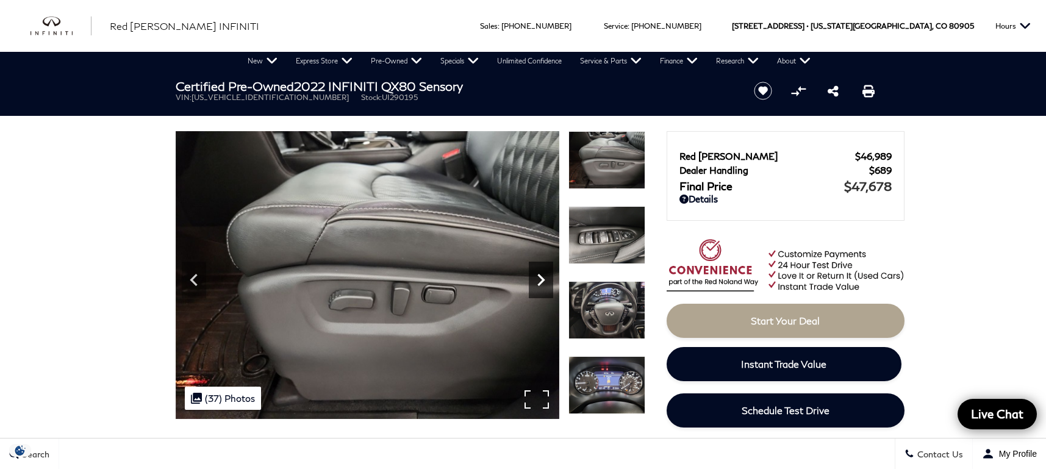
click at [543, 278] on icon "Next" at bounding box center [541, 280] width 24 height 24
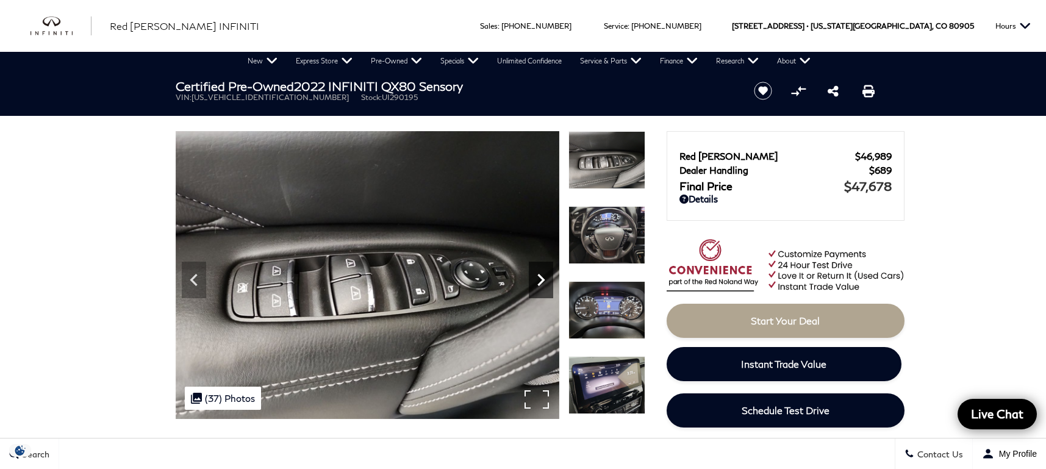
click at [543, 278] on icon "Next" at bounding box center [541, 280] width 24 height 24
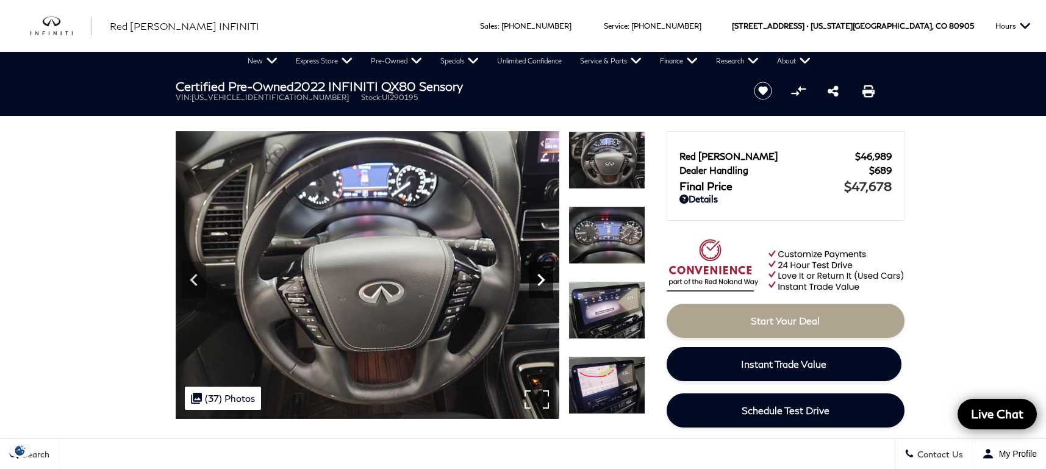
click at [543, 278] on icon "Next" at bounding box center [541, 280] width 24 height 24
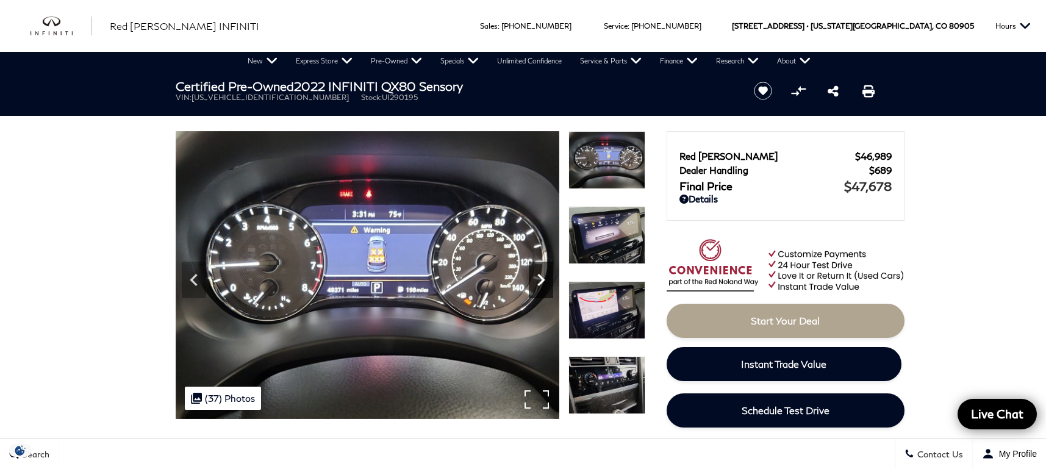
click at [543, 278] on icon "Next" at bounding box center [541, 280] width 24 height 24
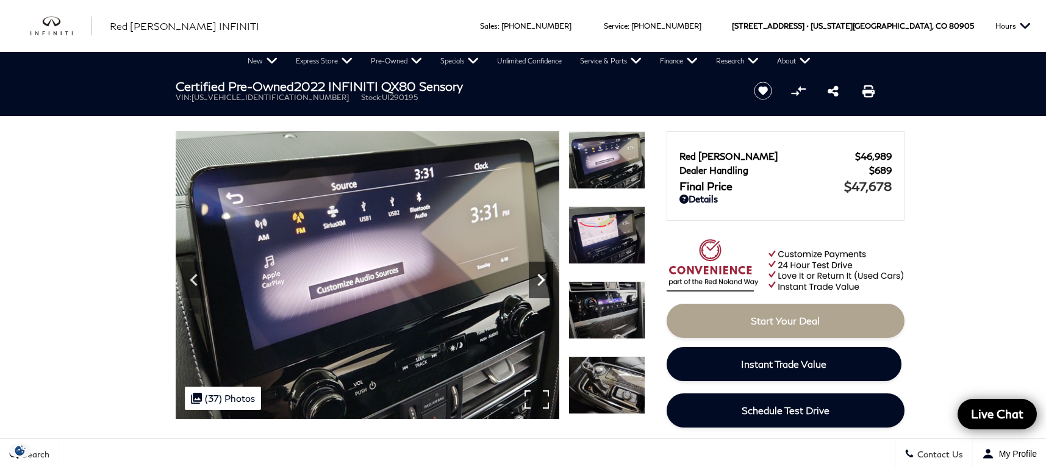
click at [543, 278] on icon "Next" at bounding box center [541, 280] width 24 height 24
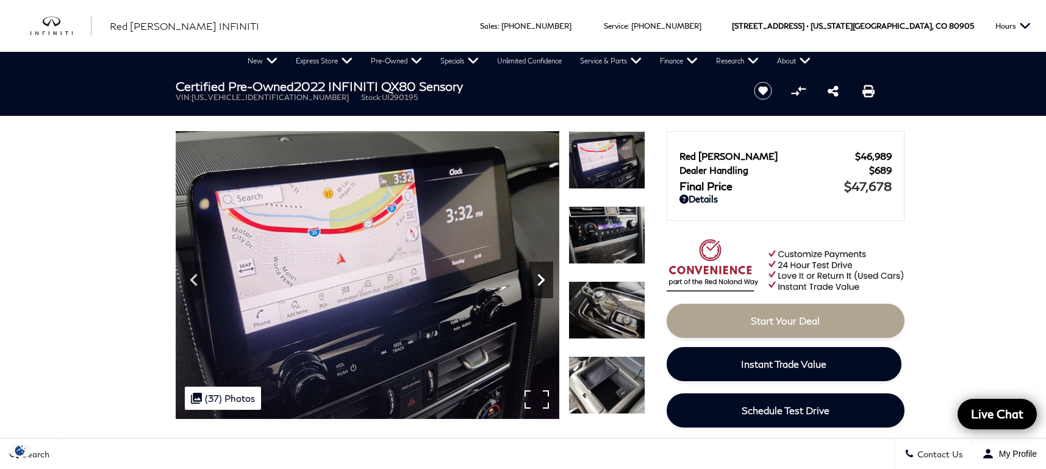
click at [543, 278] on icon "Next" at bounding box center [541, 280] width 24 height 24
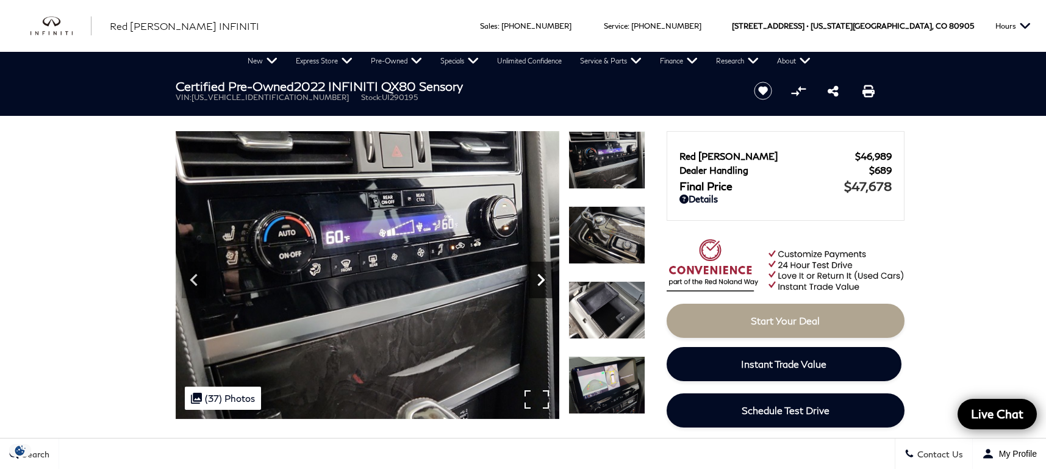
click at [543, 278] on icon "Next" at bounding box center [541, 280] width 24 height 24
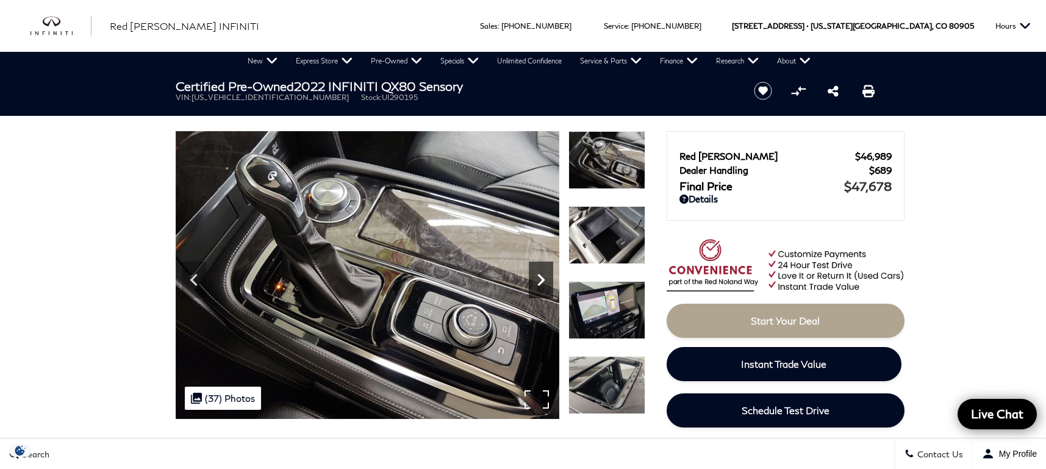
click at [543, 278] on icon "Next" at bounding box center [541, 280] width 24 height 24
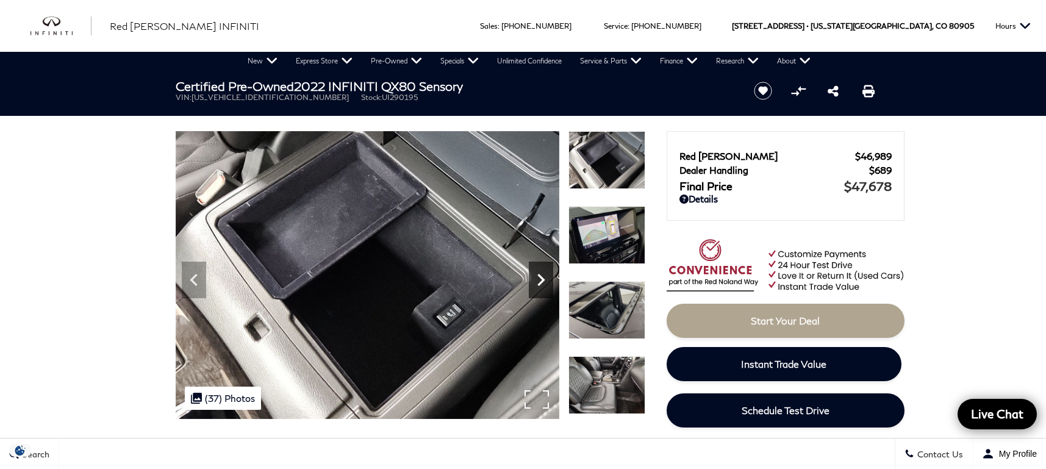
click at [543, 278] on icon "Next" at bounding box center [541, 280] width 24 height 24
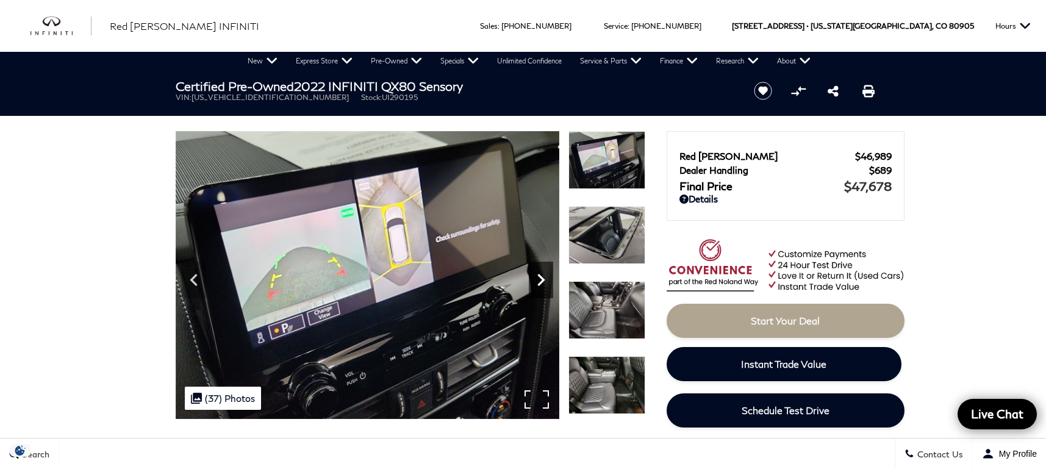
click at [544, 277] on icon "Next" at bounding box center [541, 280] width 24 height 24
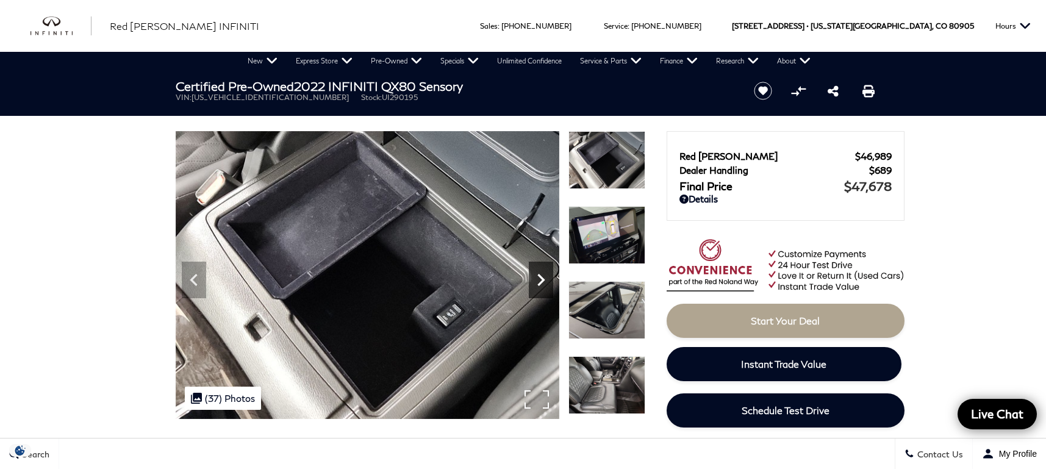
click at [544, 277] on icon "Next" at bounding box center [541, 280] width 24 height 24
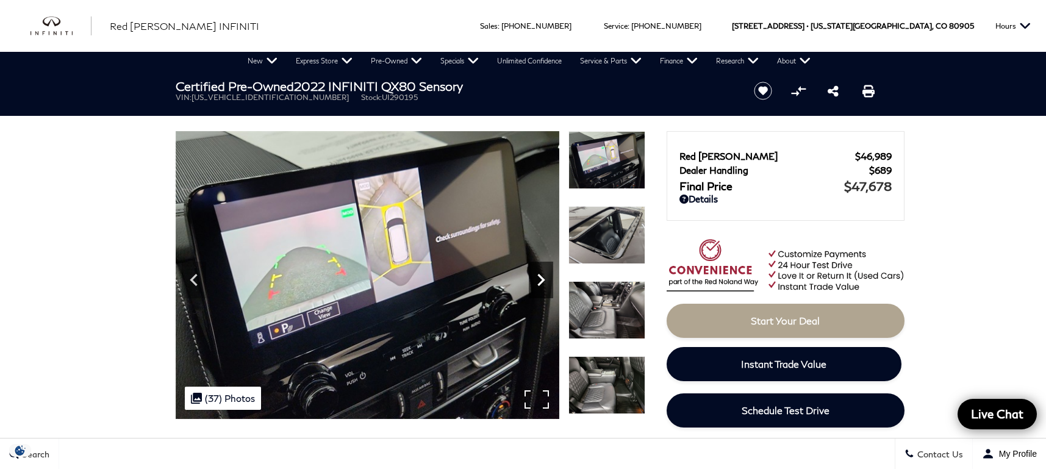
click at [544, 277] on icon "Next" at bounding box center [541, 280] width 24 height 24
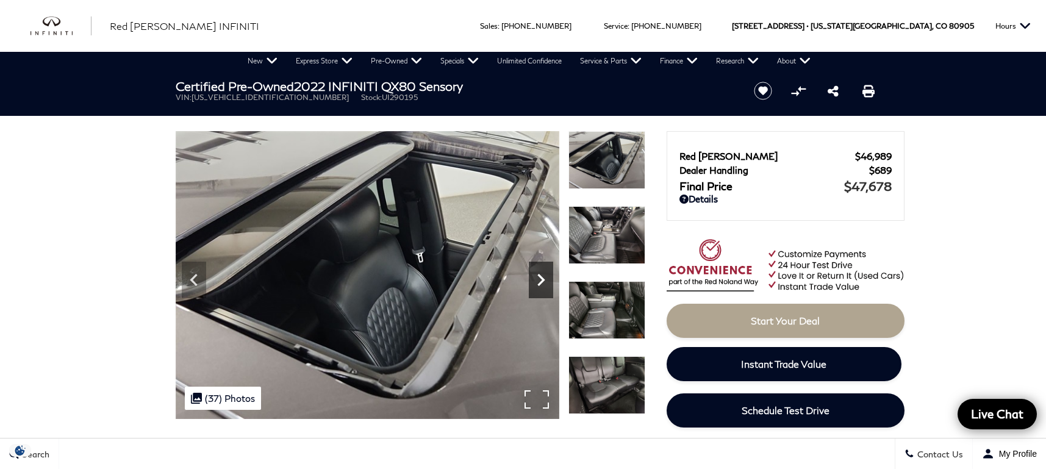
click at [544, 277] on icon "Next" at bounding box center [541, 280] width 24 height 24
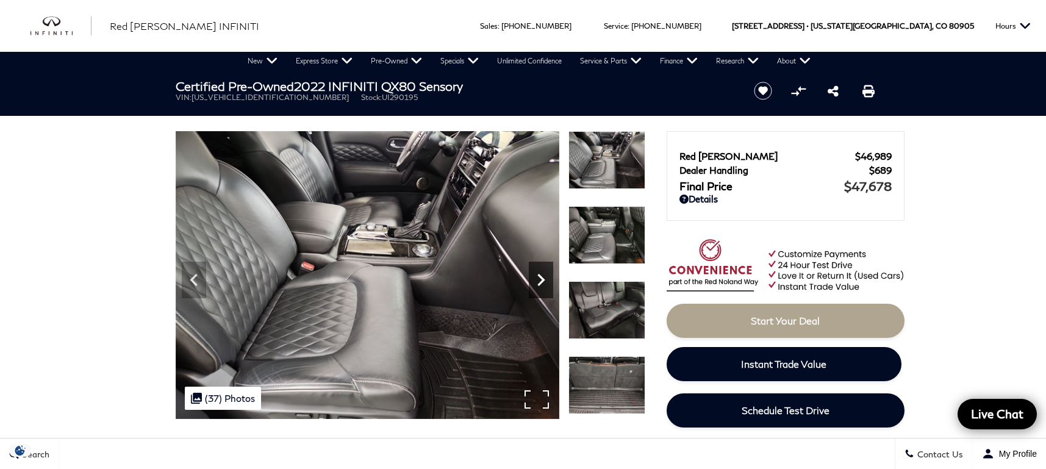
click at [544, 277] on icon "Next" at bounding box center [541, 280] width 24 height 24
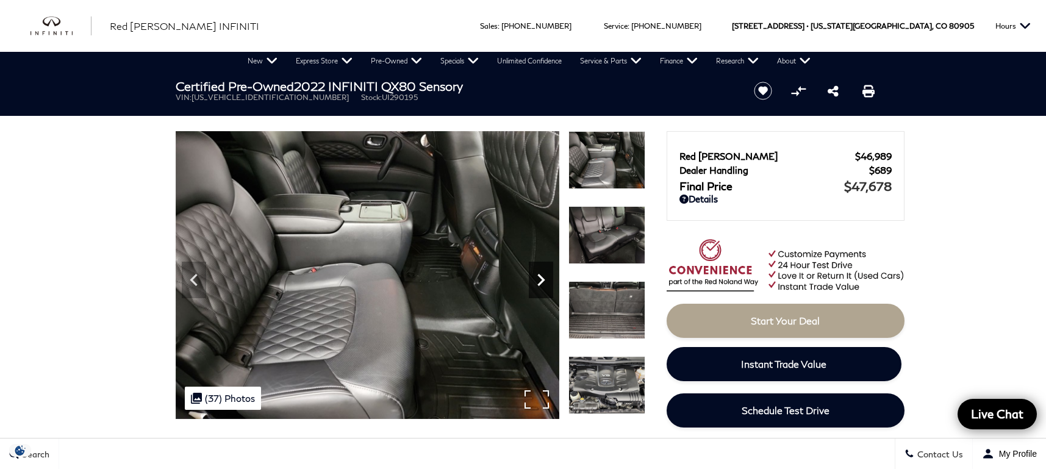
click at [544, 277] on icon "Next" at bounding box center [541, 280] width 24 height 24
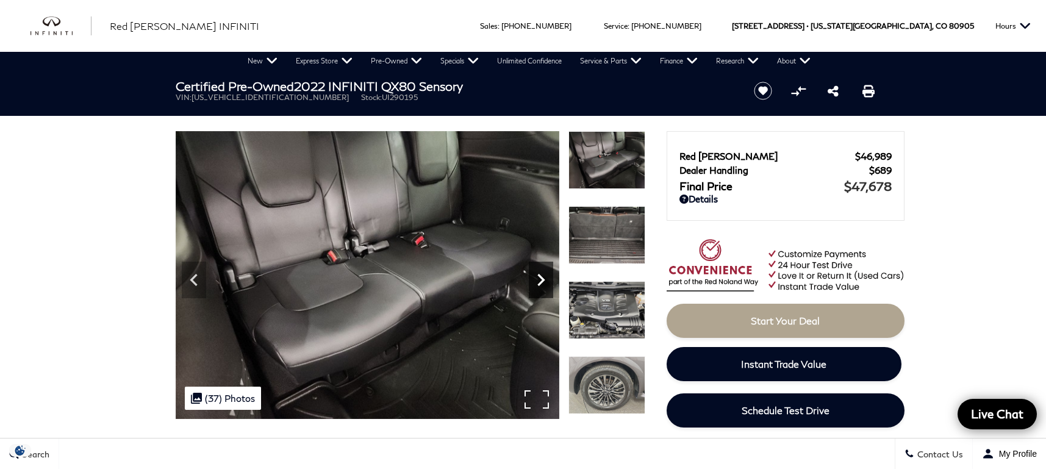
click at [544, 277] on icon "Next" at bounding box center [541, 280] width 24 height 24
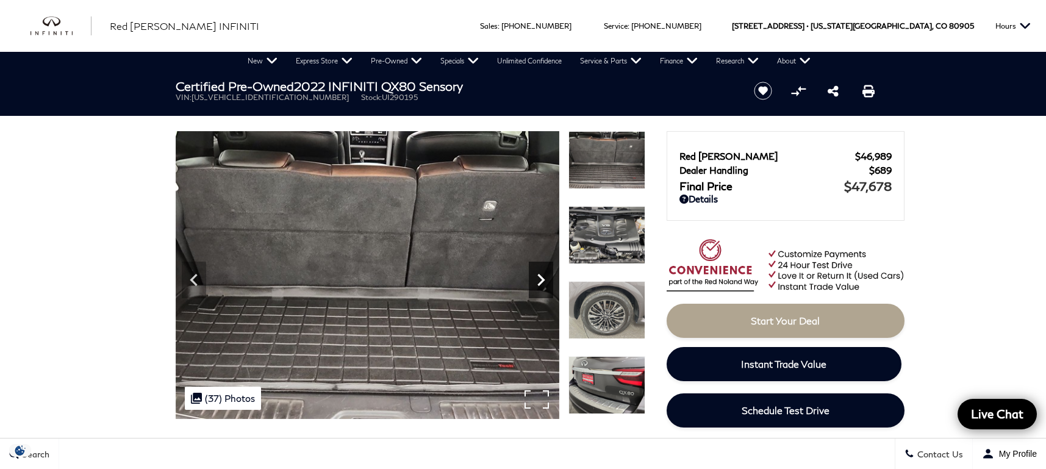
click at [544, 277] on icon "Next" at bounding box center [541, 280] width 24 height 24
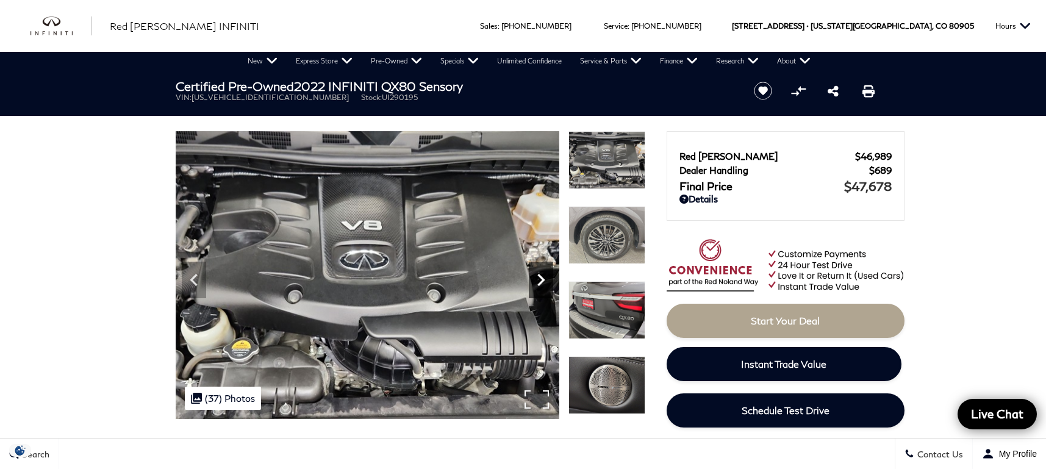
click at [544, 277] on icon "Next" at bounding box center [541, 280] width 24 height 24
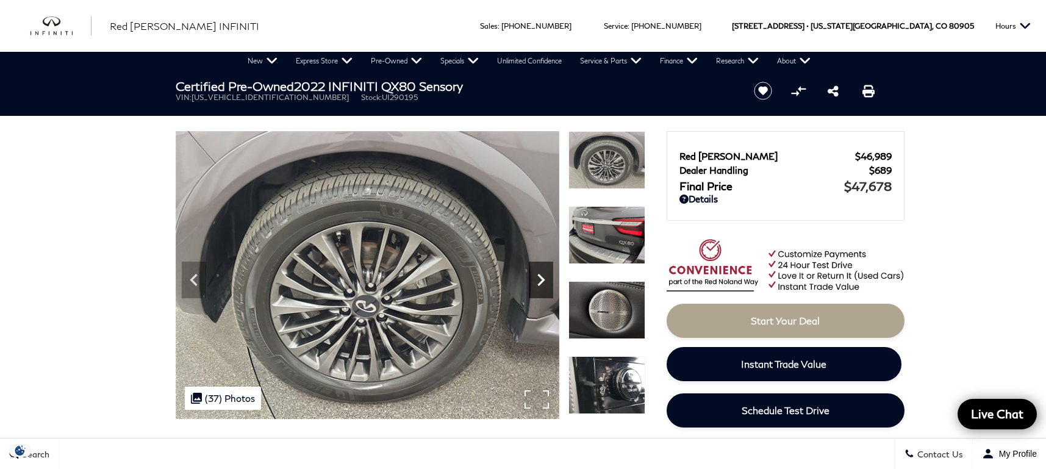
click at [544, 276] on icon "Next" at bounding box center [541, 280] width 24 height 24
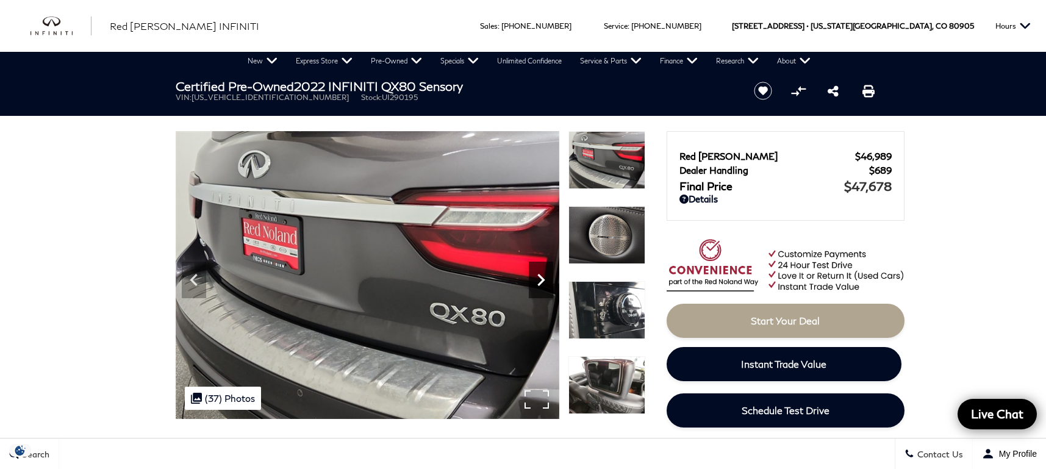
click at [544, 276] on icon "Next" at bounding box center [541, 280] width 24 height 24
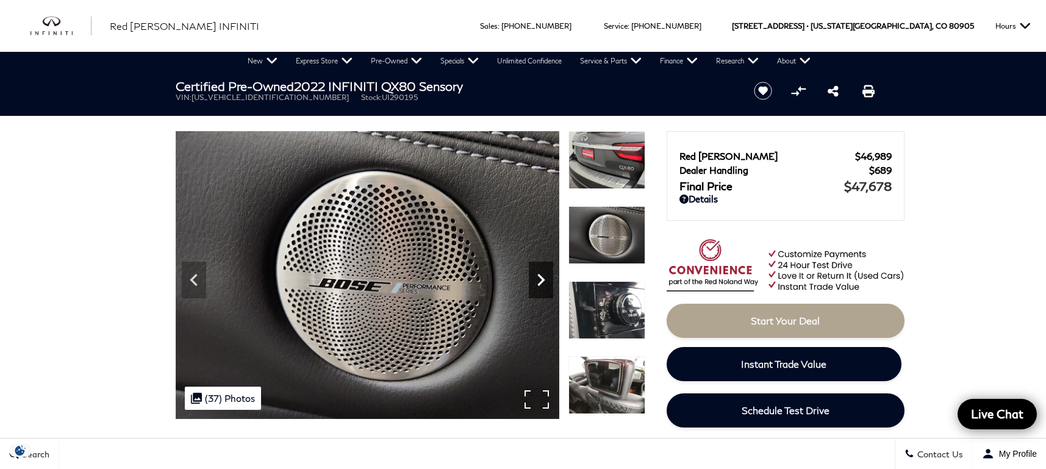
click at [544, 276] on icon "Next" at bounding box center [541, 280] width 24 height 24
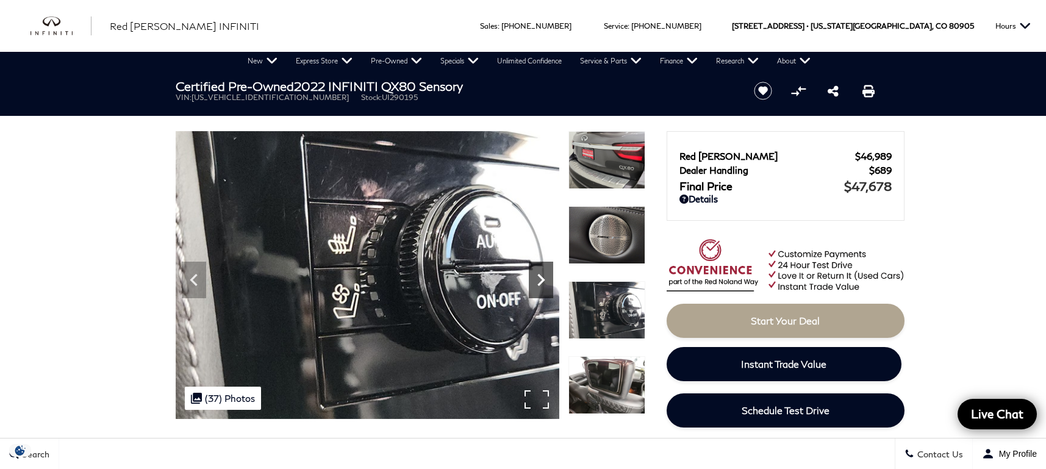
click at [544, 276] on icon "Next" at bounding box center [541, 280] width 24 height 24
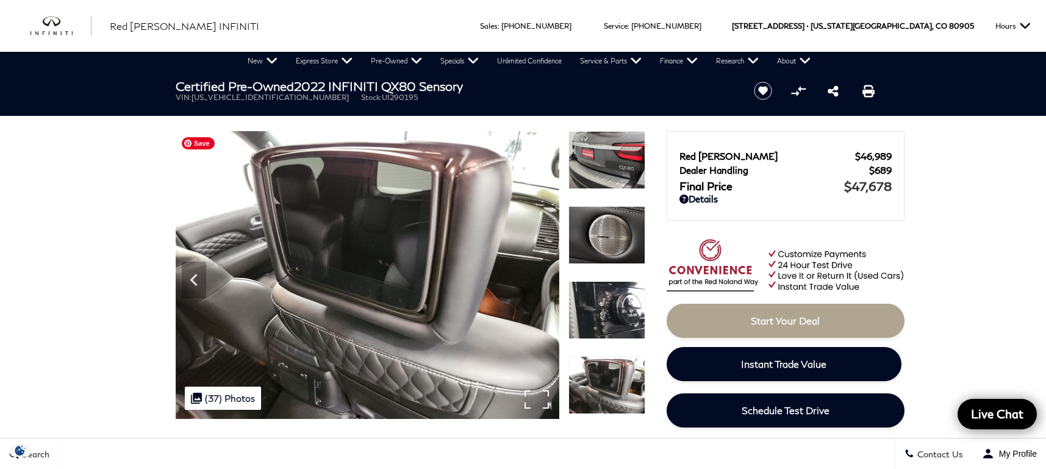
click at [544, 277] on img at bounding box center [368, 275] width 384 height 288
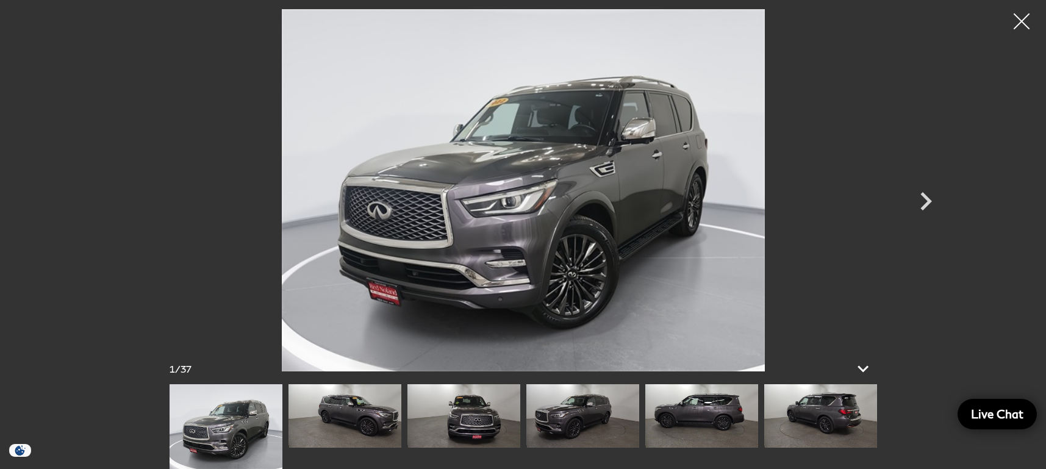
click at [1026, 21] on div at bounding box center [1022, 21] width 32 height 32
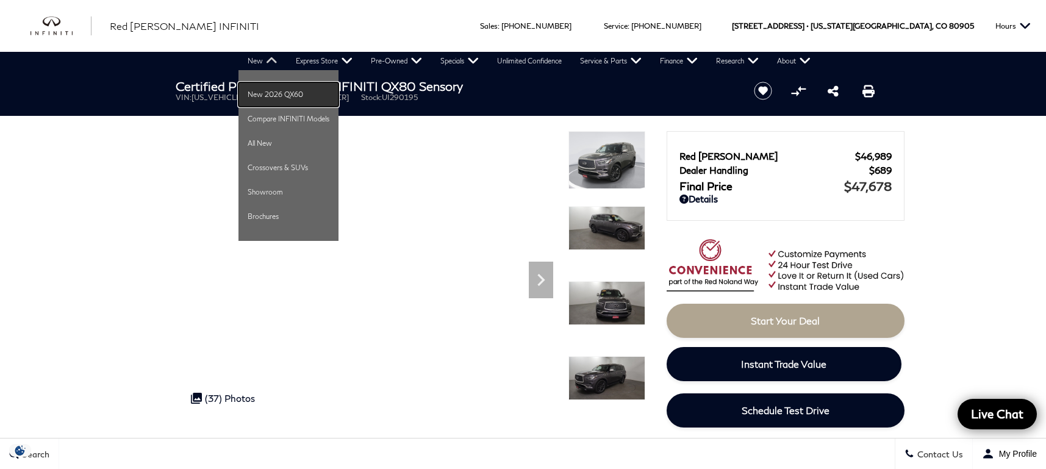
click at [283, 99] on link "New 2026 QX60" at bounding box center [289, 94] width 100 height 24
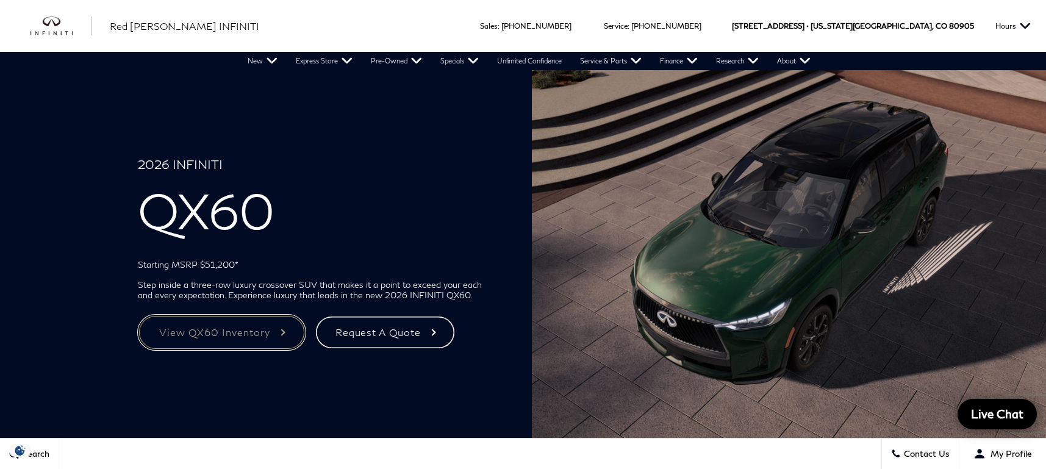
click at [271, 329] on link "View QX60 Inventory" at bounding box center [221, 332] width 167 height 35
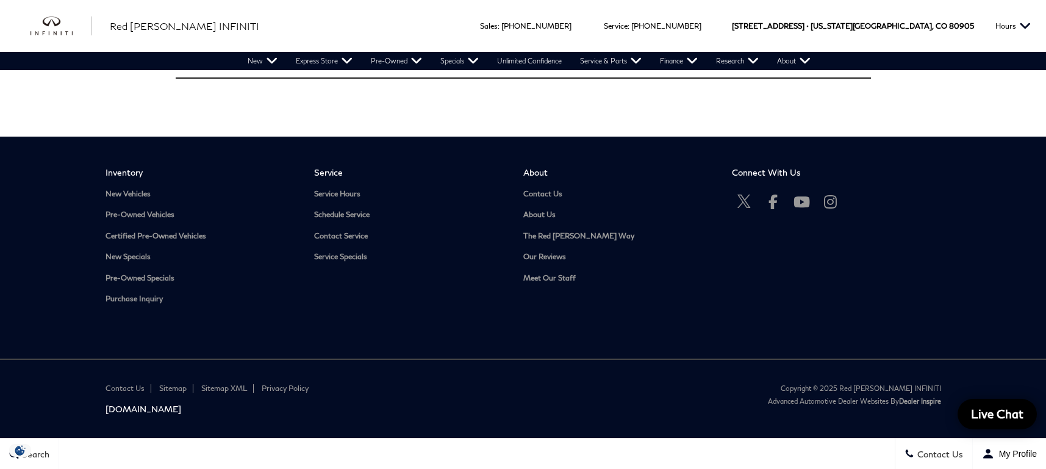
scroll to position [3423, 0]
